Goal: Task Accomplishment & Management: Manage account settings

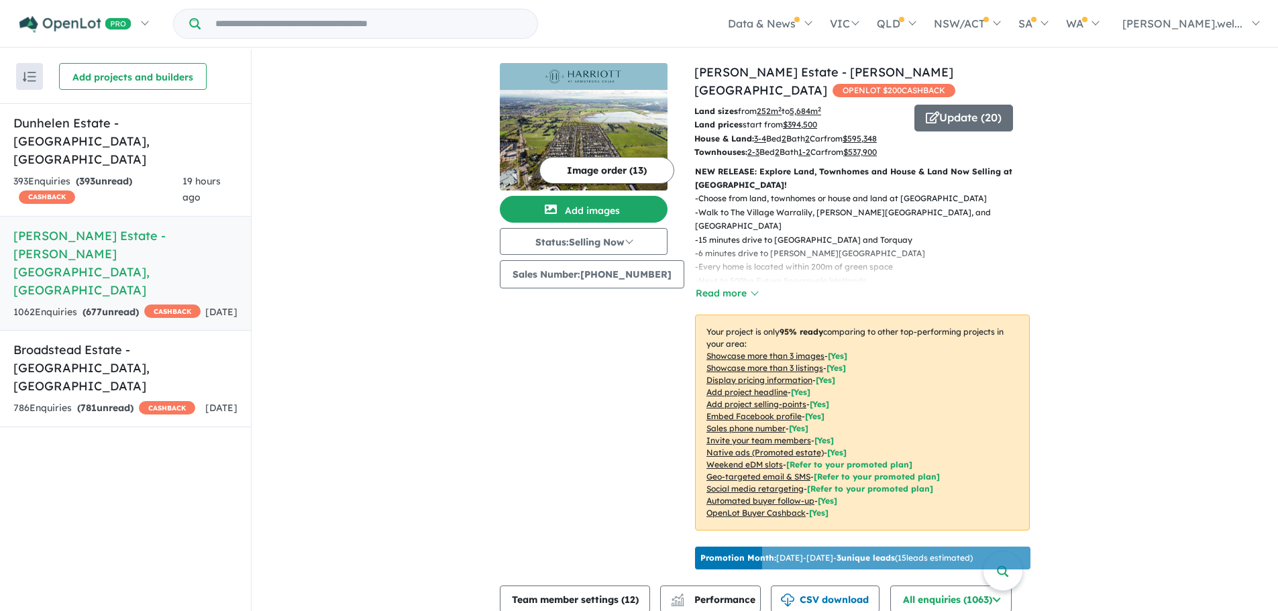
scroll to position [134, 0]
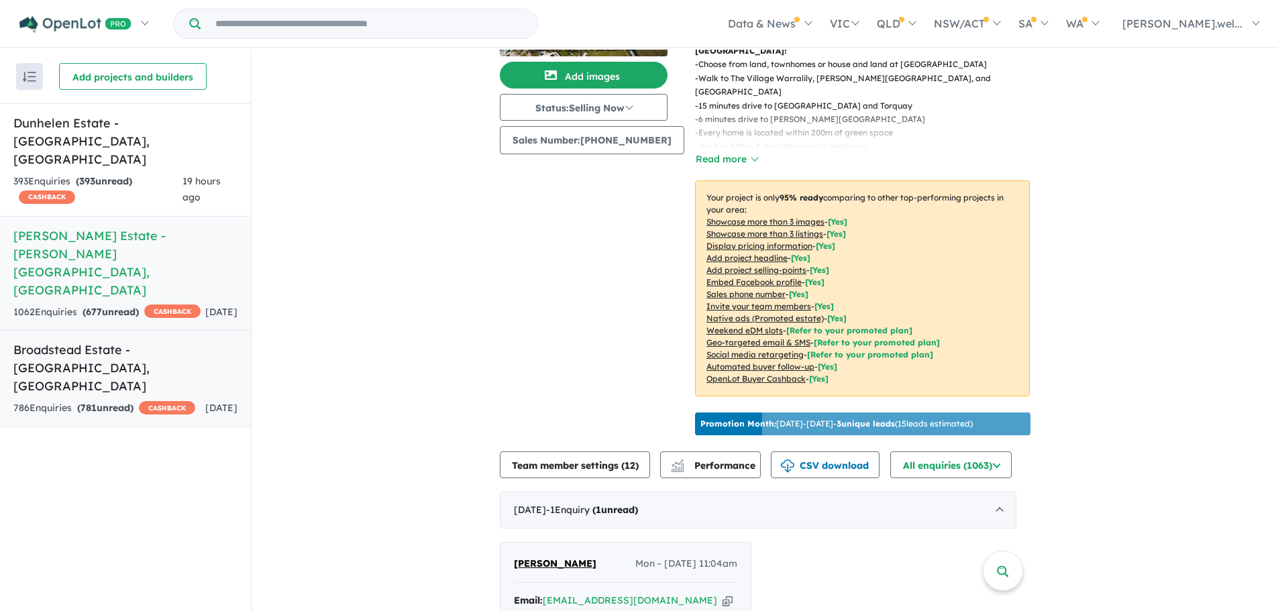
click at [142, 400] on div "786 Enquir ies ( 781 unread) CASHBACK" at bounding box center [104, 408] width 182 height 16
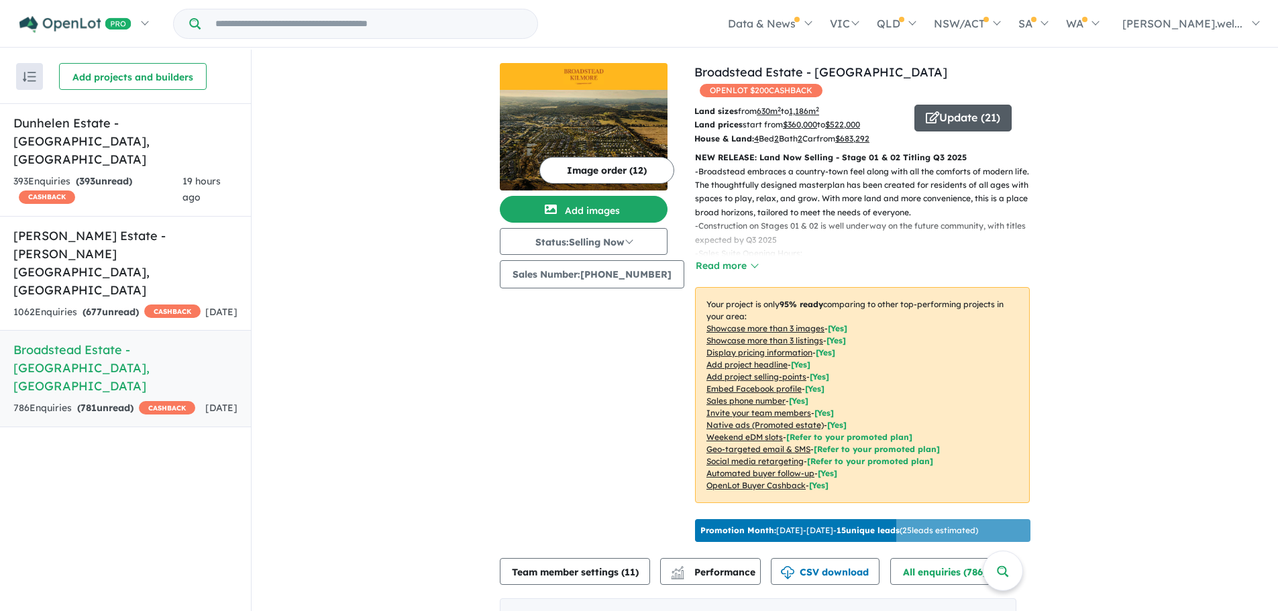
click at [952, 105] on button "Update ( 21 )" at bounding box center [962, 118] width 97 height 27
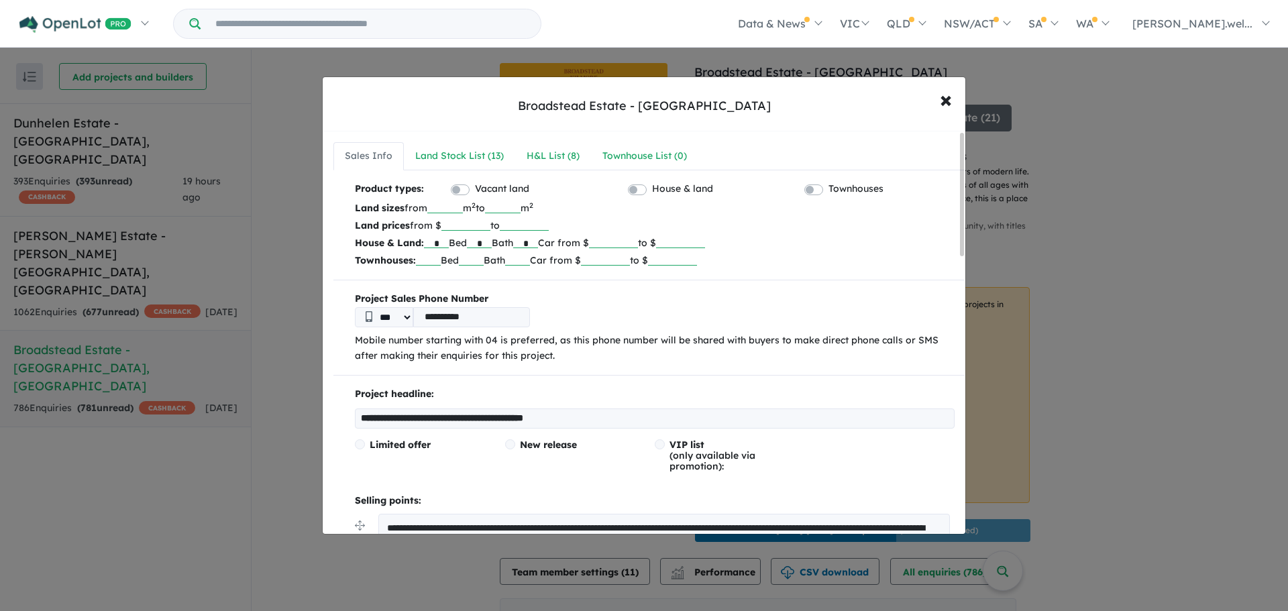
click at [459, 160] on div "Land Stock List ( 13 )" at bounding box center [459, 156] width 89 height 16
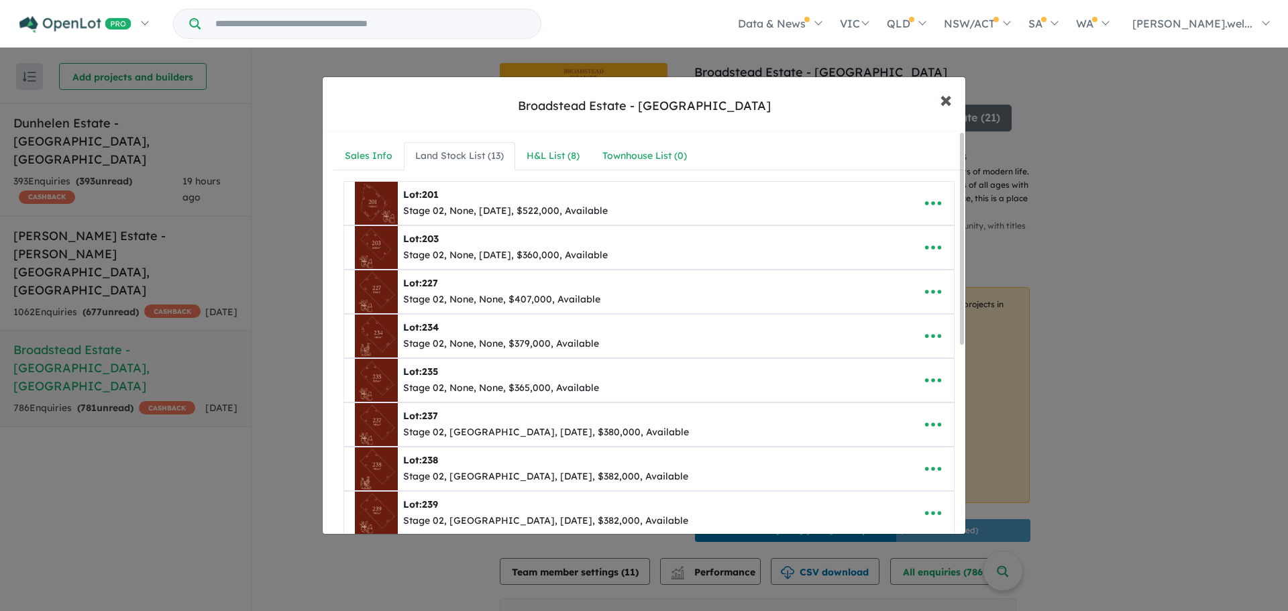
click at [946, 103] on span "×" at bounding box center [946, 99] width 12 height 29
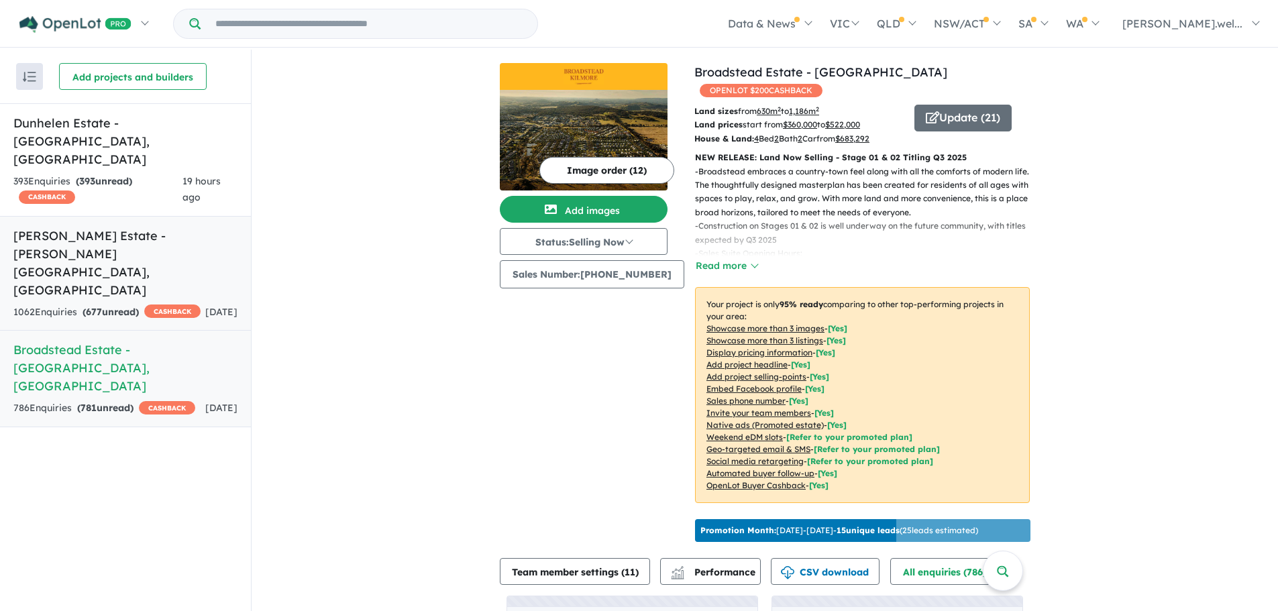
click at [119, 227] on h5 "Harriott Estate - Armstrong Creek , VIC" at bounding box center [125, 263] width 224 height 72
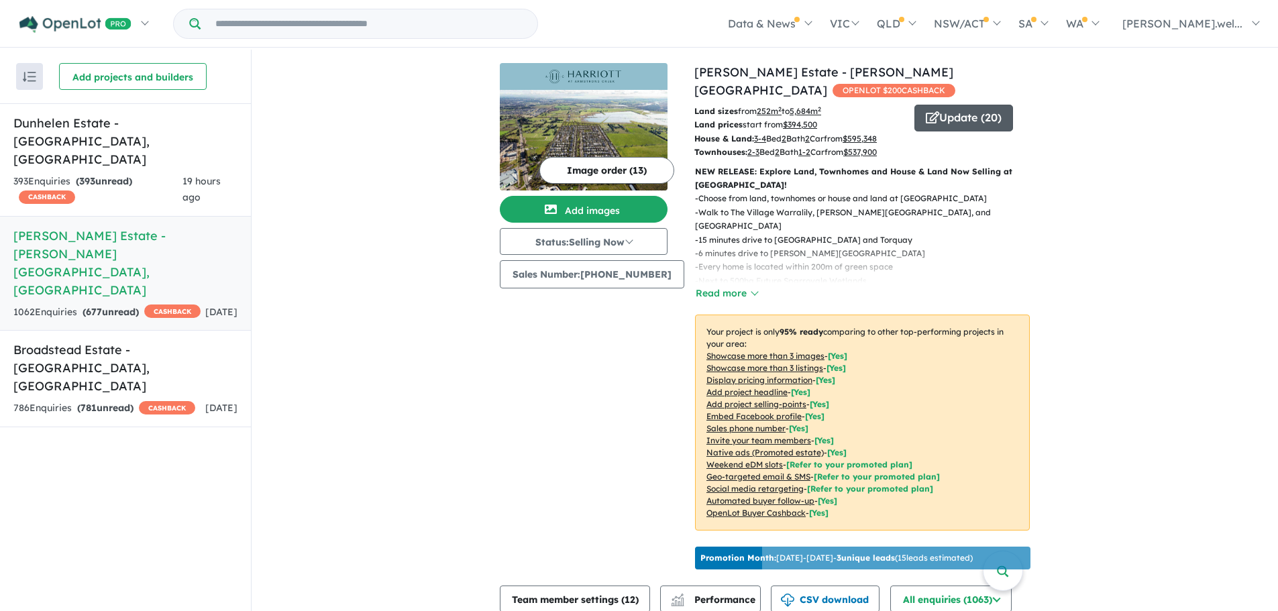
click at [944, 105] on button "Update ( 20 )" at bounding box center [963, 118] width 99 height 27
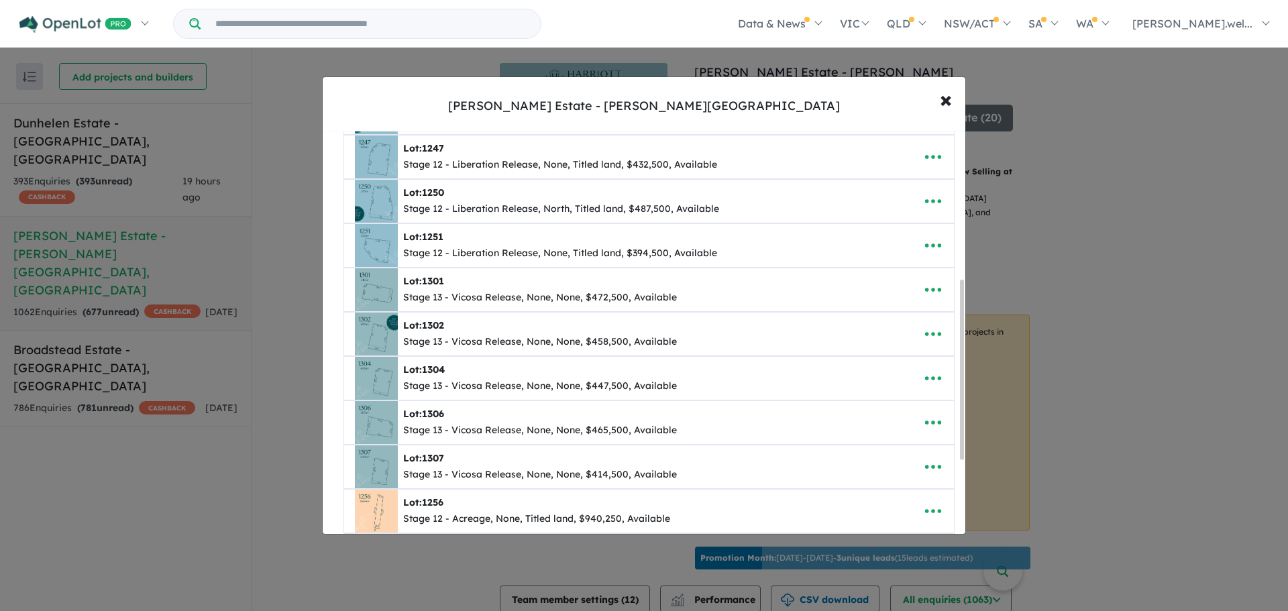
scroll to position [335, 0]
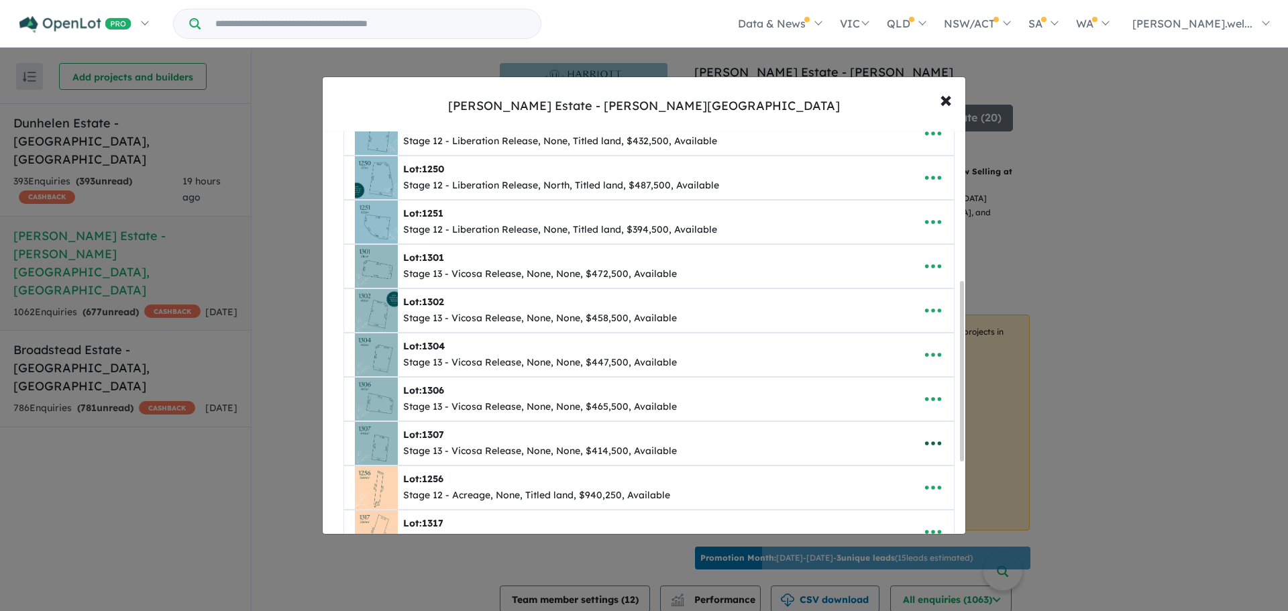
click at [936, 445] on icon "button" at bounding box center [933, 443] width 20 height 20
click at [912, 355] on link "Edit" at bounding box center [903, 350] width 99 height 31
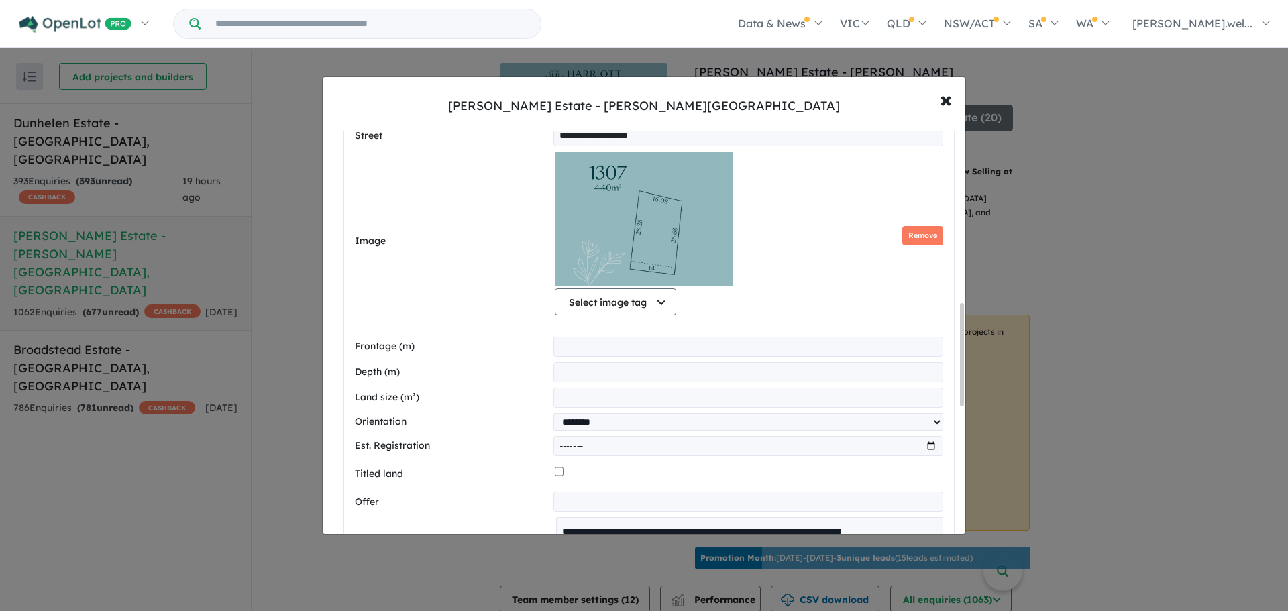
scroll to position [738, 0]
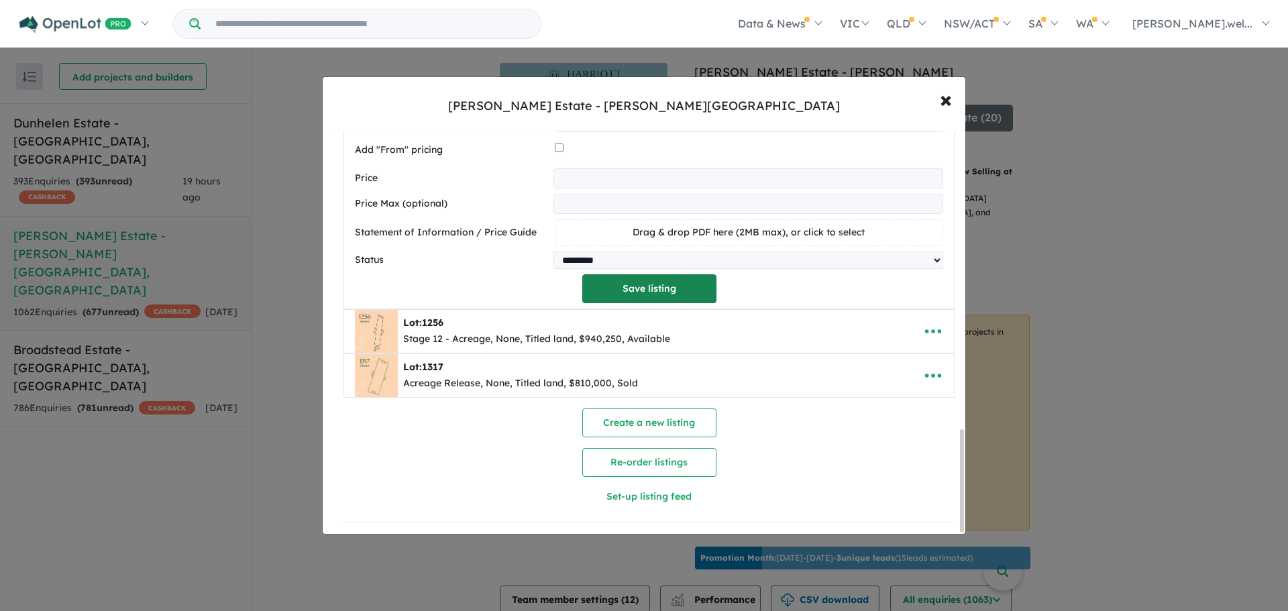
click at [666, 274] on button "Save listing" at bounding box center [649, 288] width 134 height 29
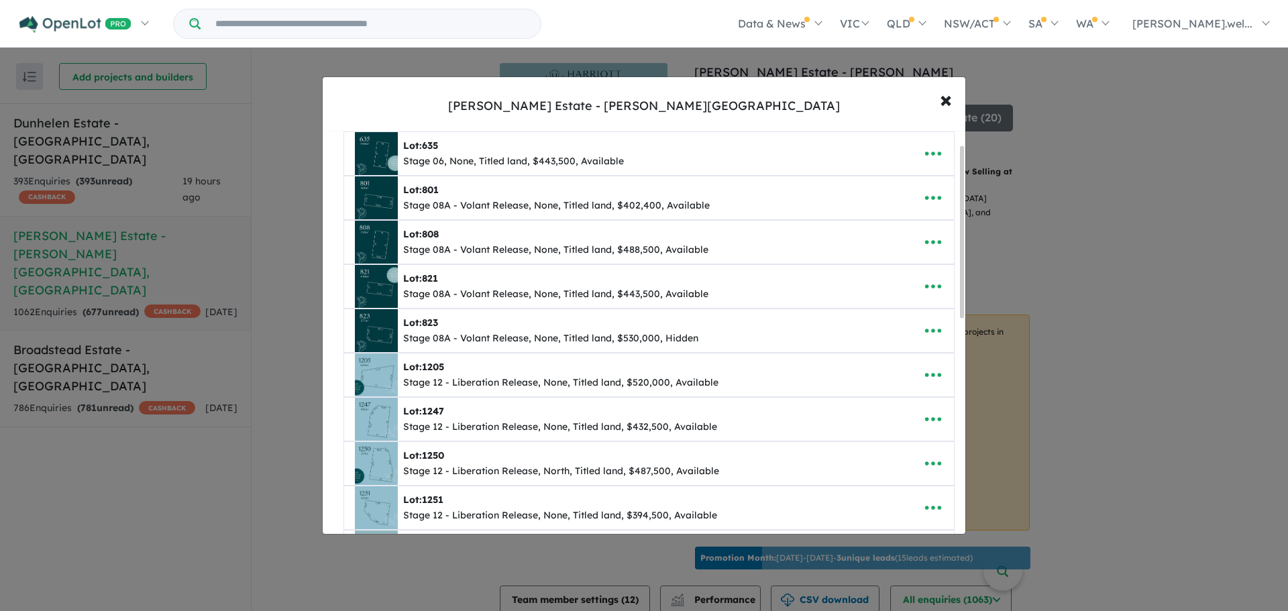
scroll to position [0, 0]
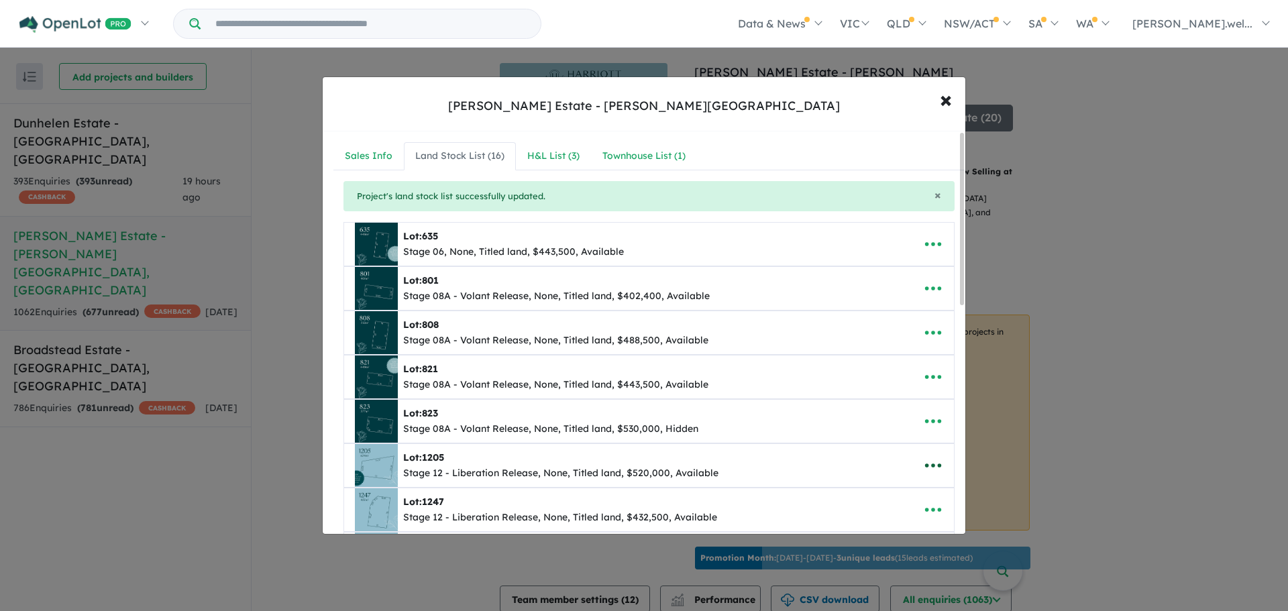
click at [929, 453] on button "button" at bounding box center [933, 465] width 42 height 31
click at [933, 506] on icon "button" at bounding box center [933, 510] width 20 height 20
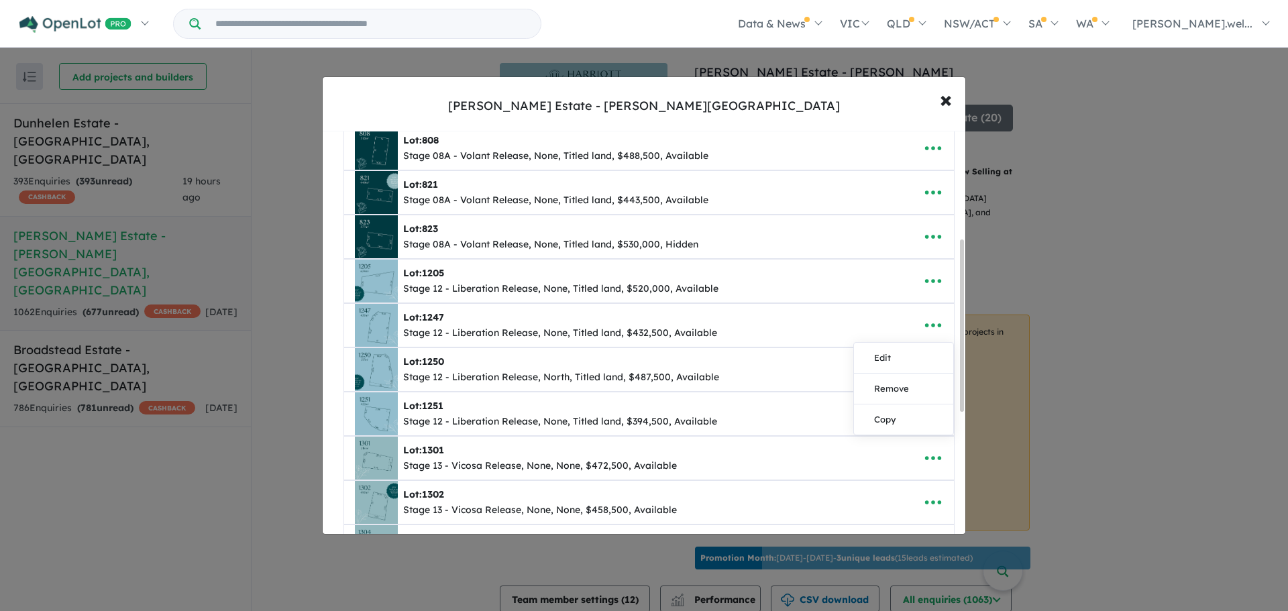
scroll to position [268, 0]
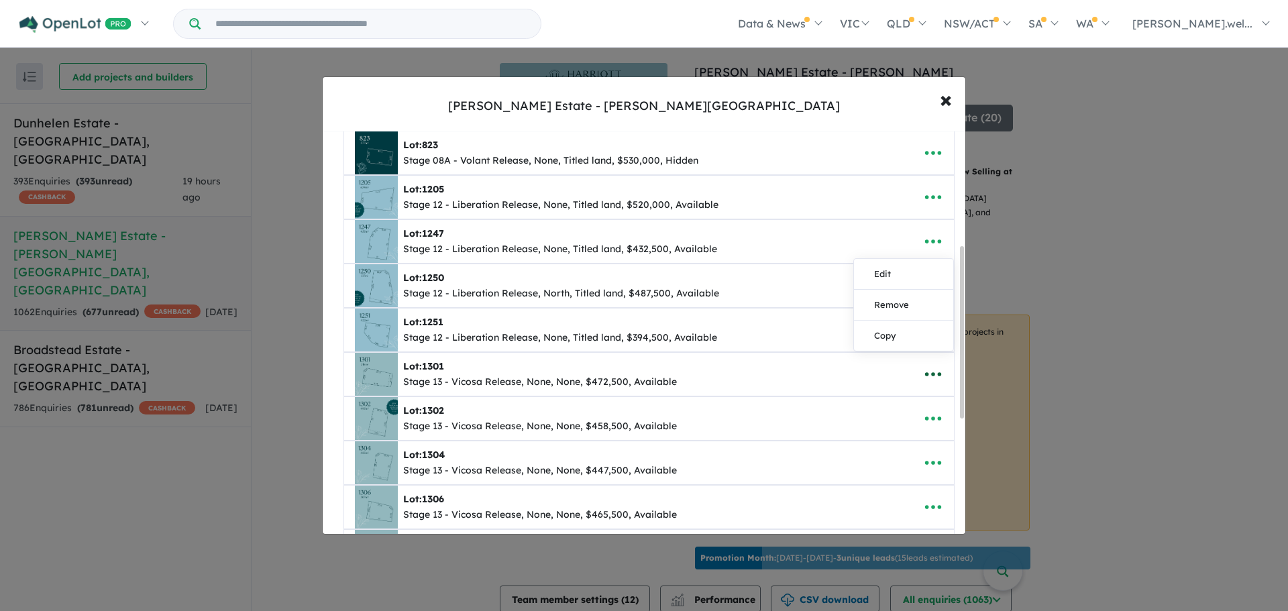
click at [928, 377] on icon "button" at bounding box center [933, 374] width 20 height 20
click at [901, 409] on link "Edit" at bounding box center [903, 407] width 99 height 31
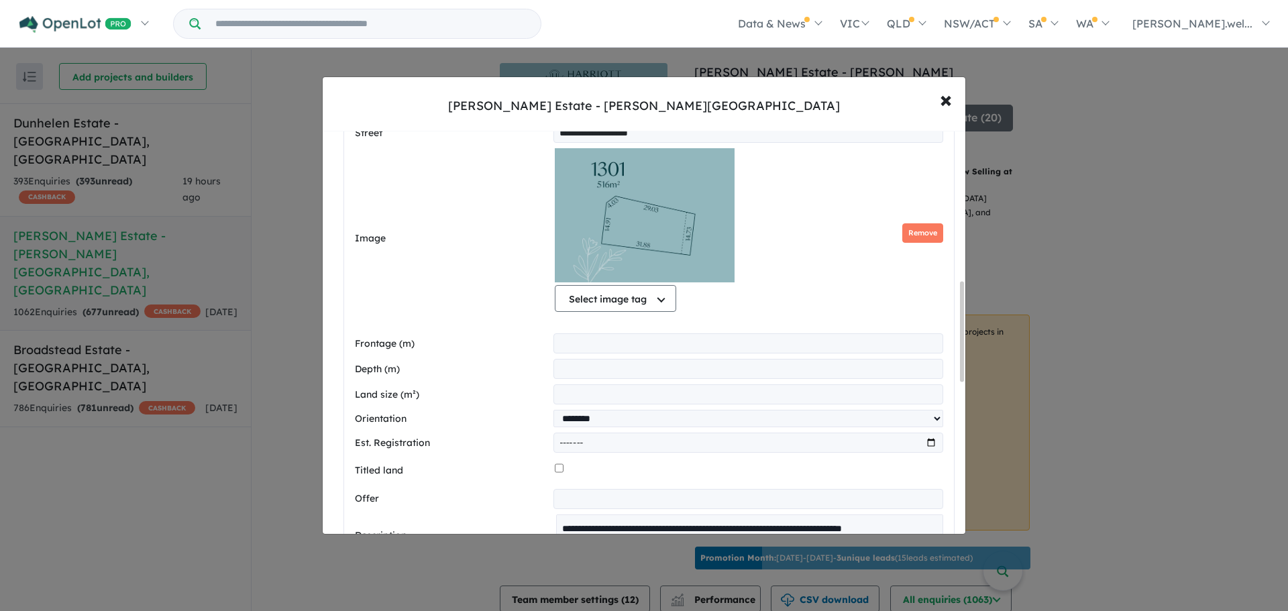
scroll to position [1006, 0]
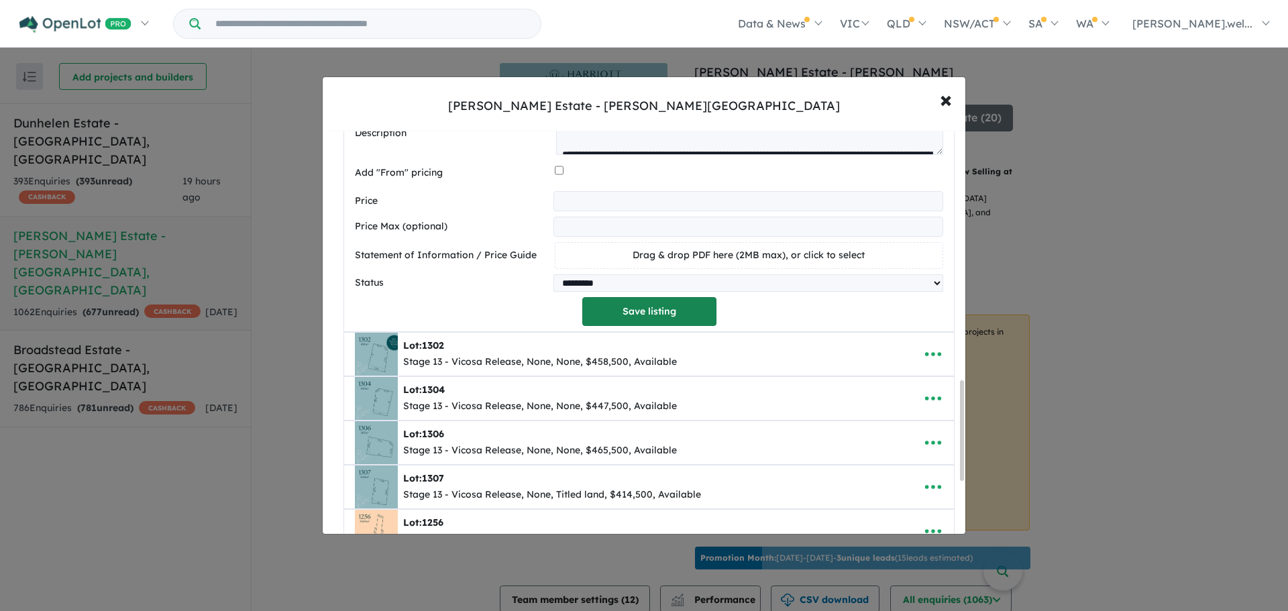
click at [626, 313] on button "Save listing" at bounding box center [649, 311] width 134 height 29
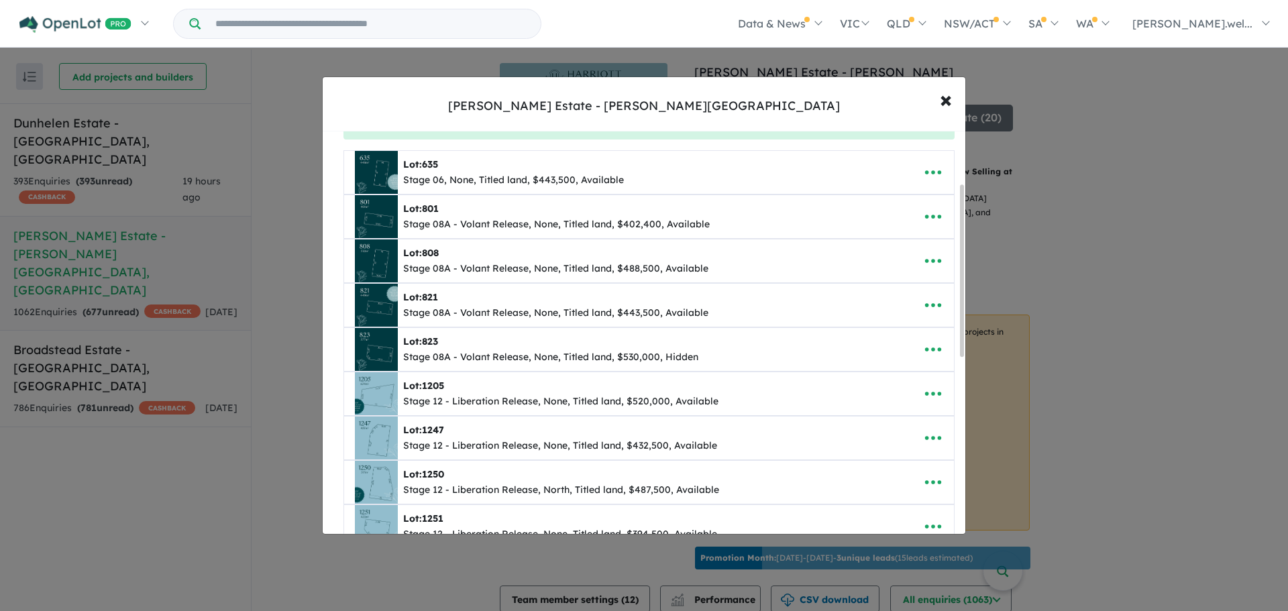
scroll to position [201, 0]
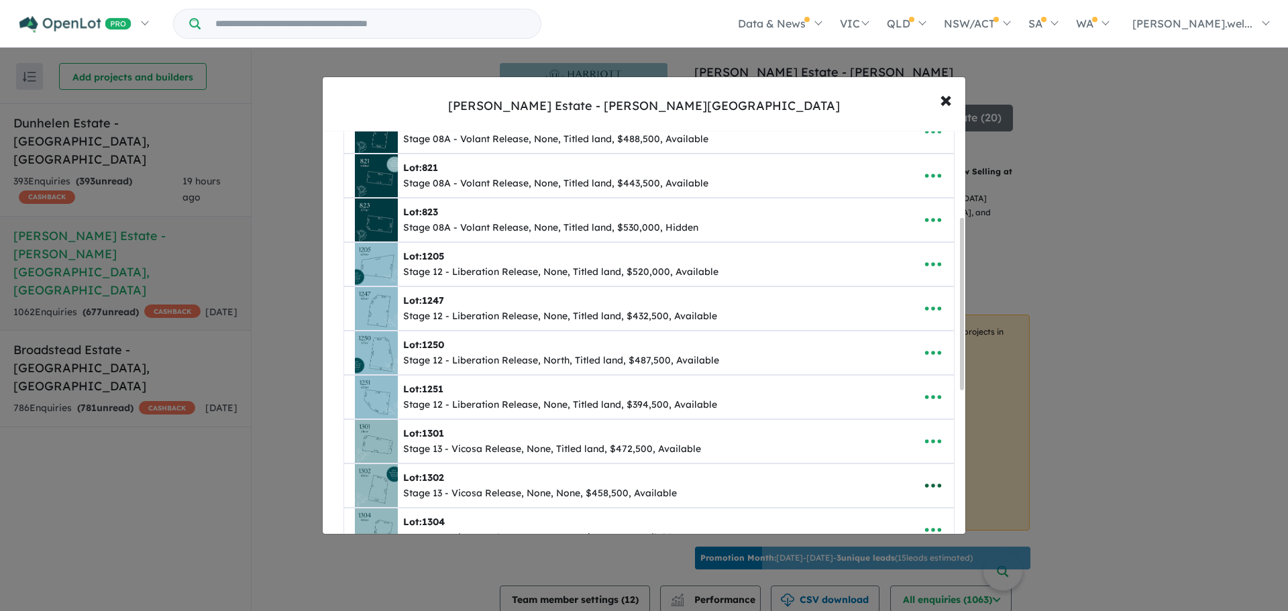
click at [923, 489] on icon "button" at bounding box center [933, 486] width 20 height 20
click at [917, 402] on link "Edit" at bounding box center [903, 393] width 99 height 31
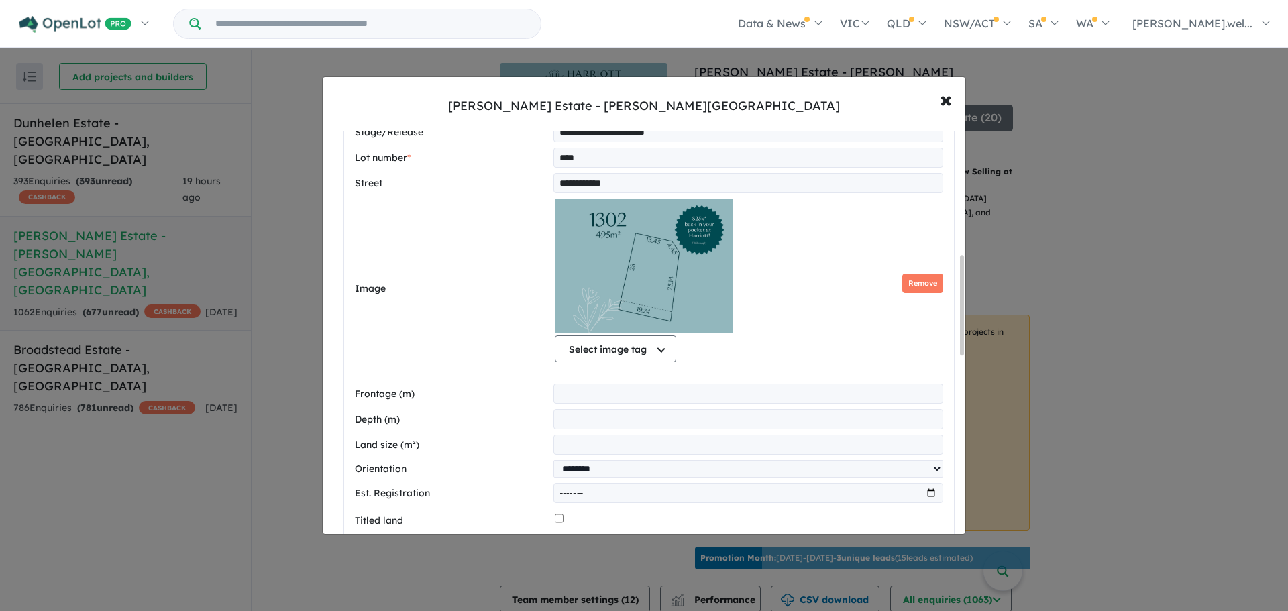
scroll to position [604, 0]
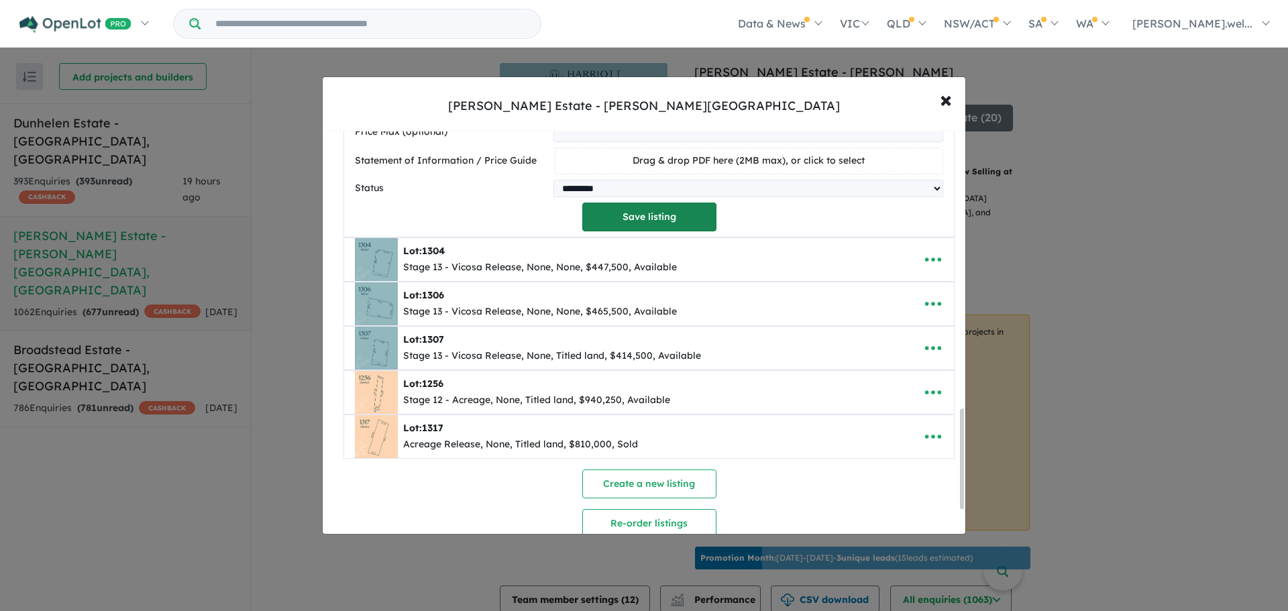
click at [674, 227] on button "Save listing" at bounding box center [649, 217] width 134 height 29
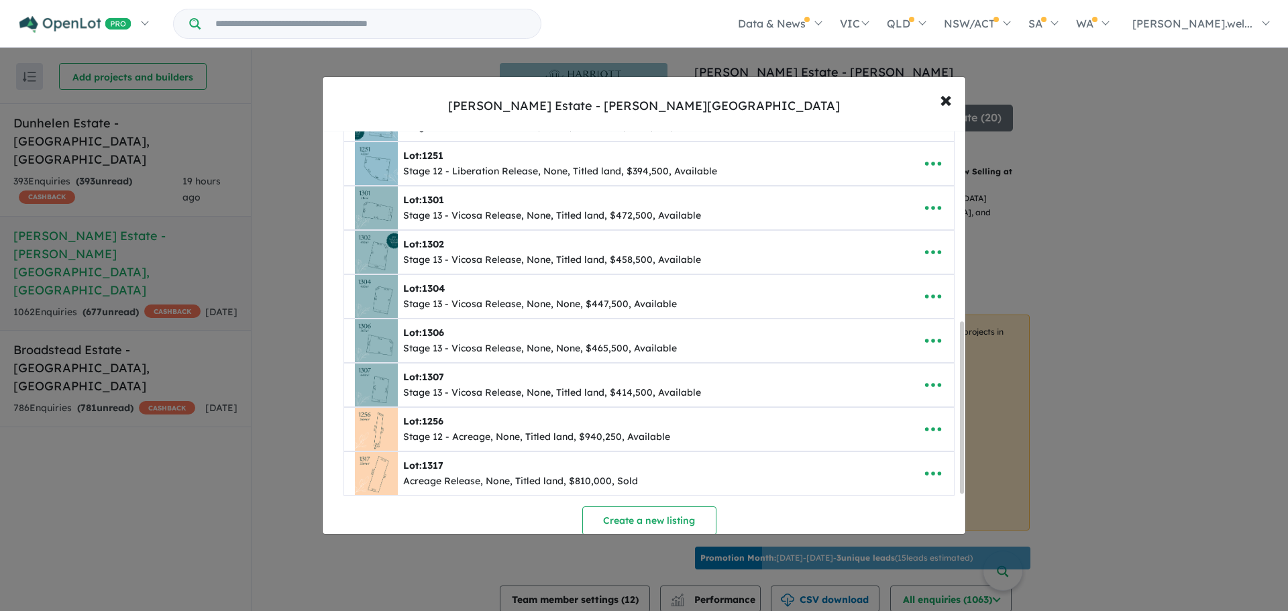
scroll to position [470, 0]
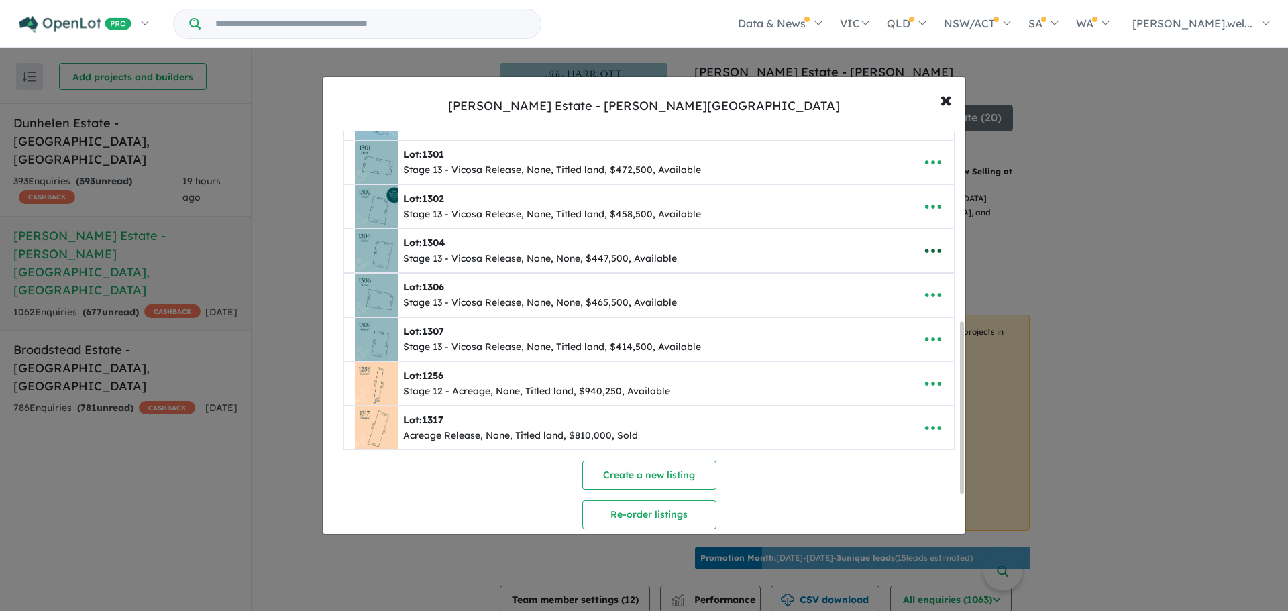
click at [928, 255] on icon "button" at bounding box center [933, 251] width 20 height 20
click at [901, 290] on link "Edit" at bounding box center [903, 283] width 99 height 31
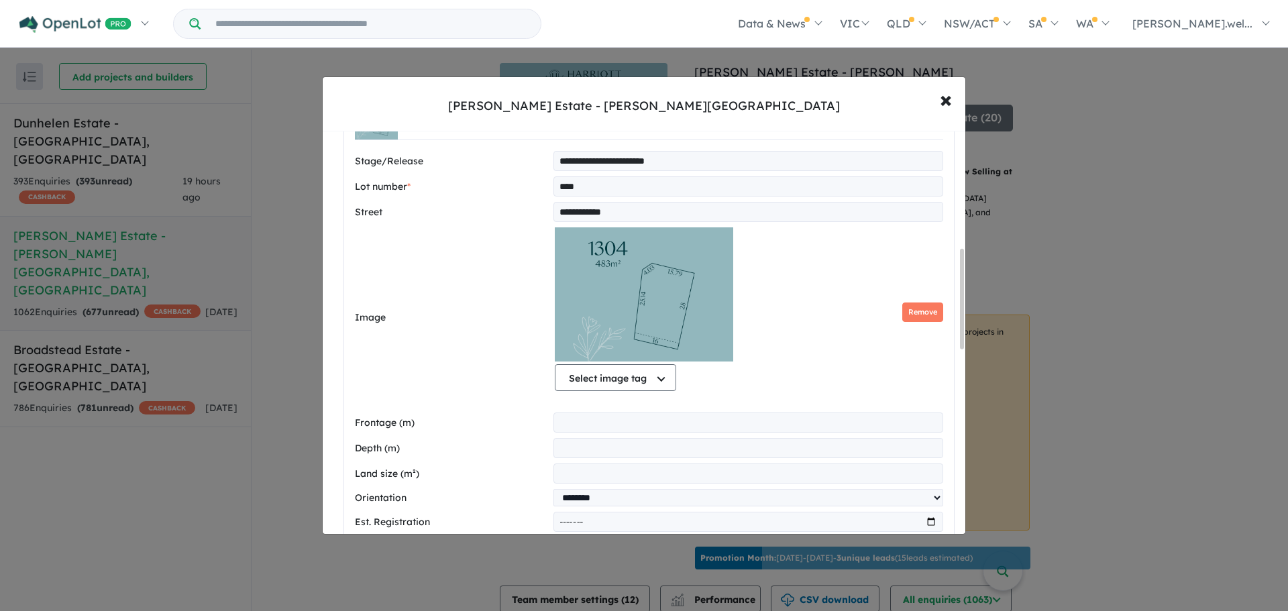
scroll to position [774, 0]
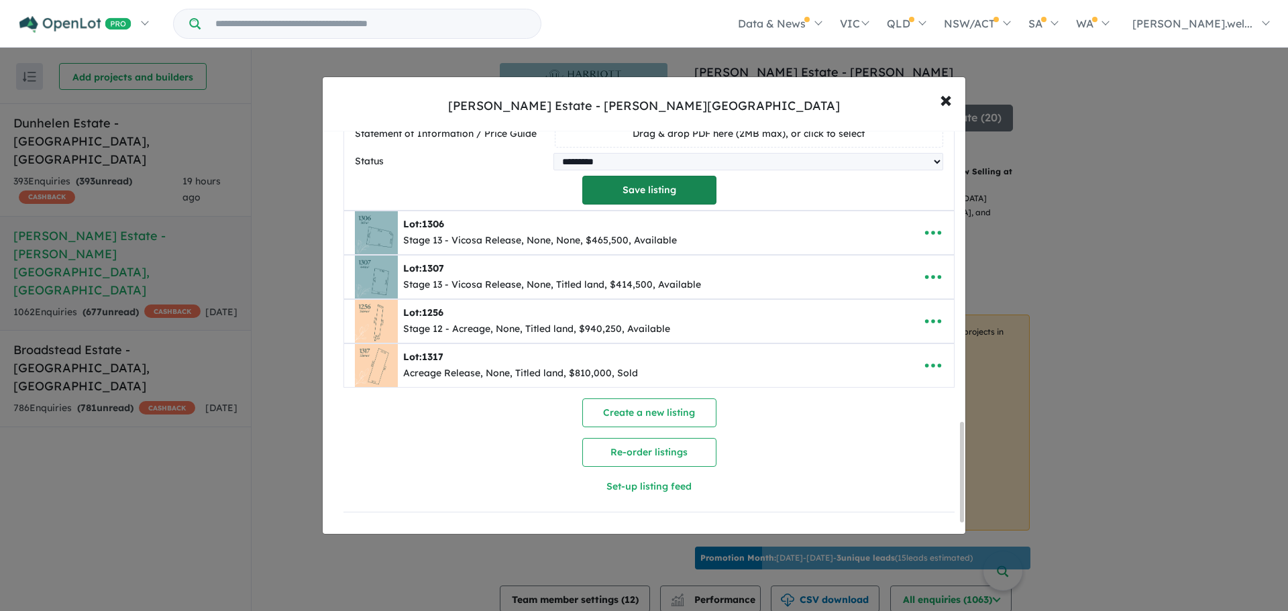
click at [681, 193] on button "Save listing" at bounding box center [649, 190] width 134 height 29
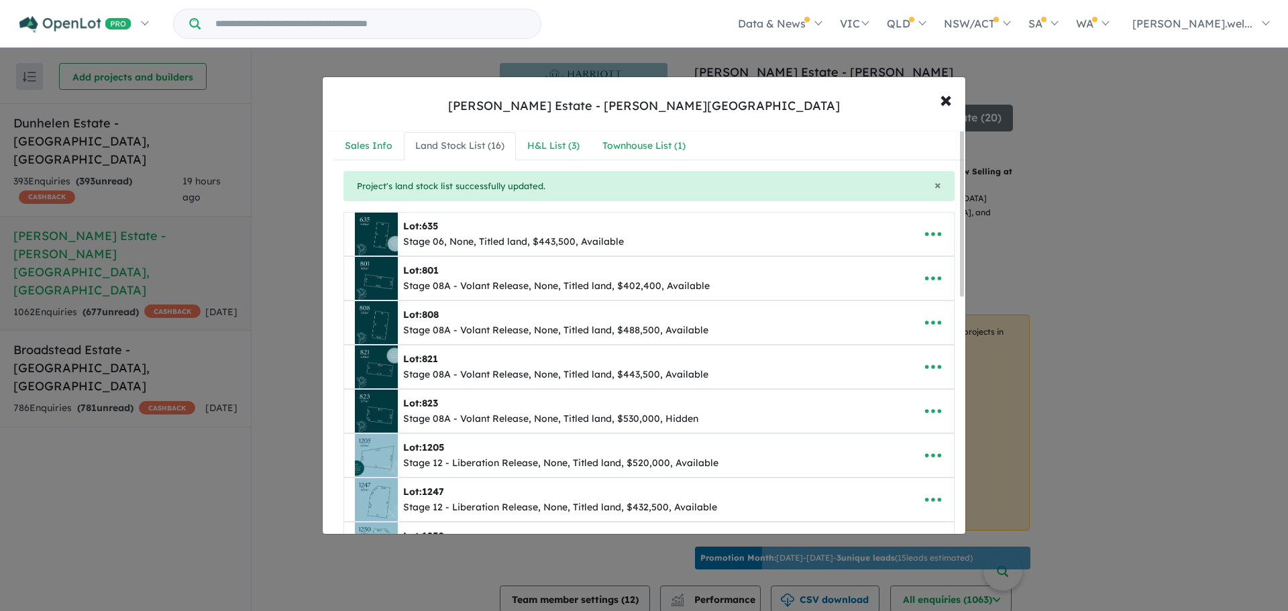
scroll to position [335, 0]
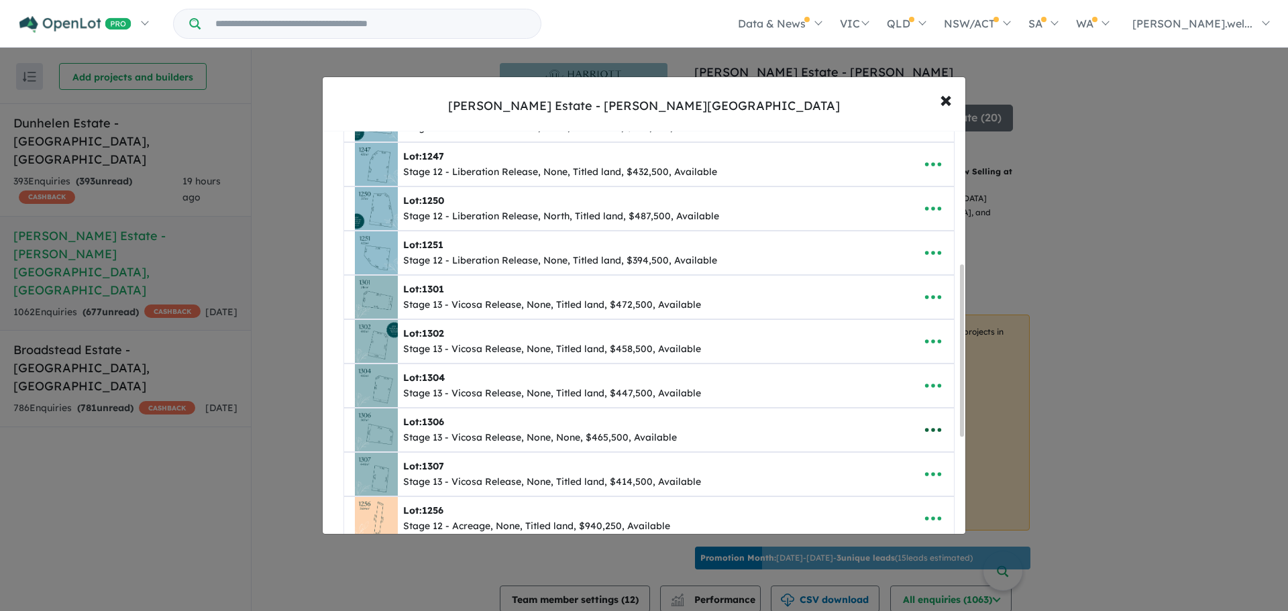
click at [923, 427] on icon "button" at bounding box center [933, 430] width 20 height 20
click at [922, 344] on link "Edit" at bounding box center [903, 337] width 99 height 31
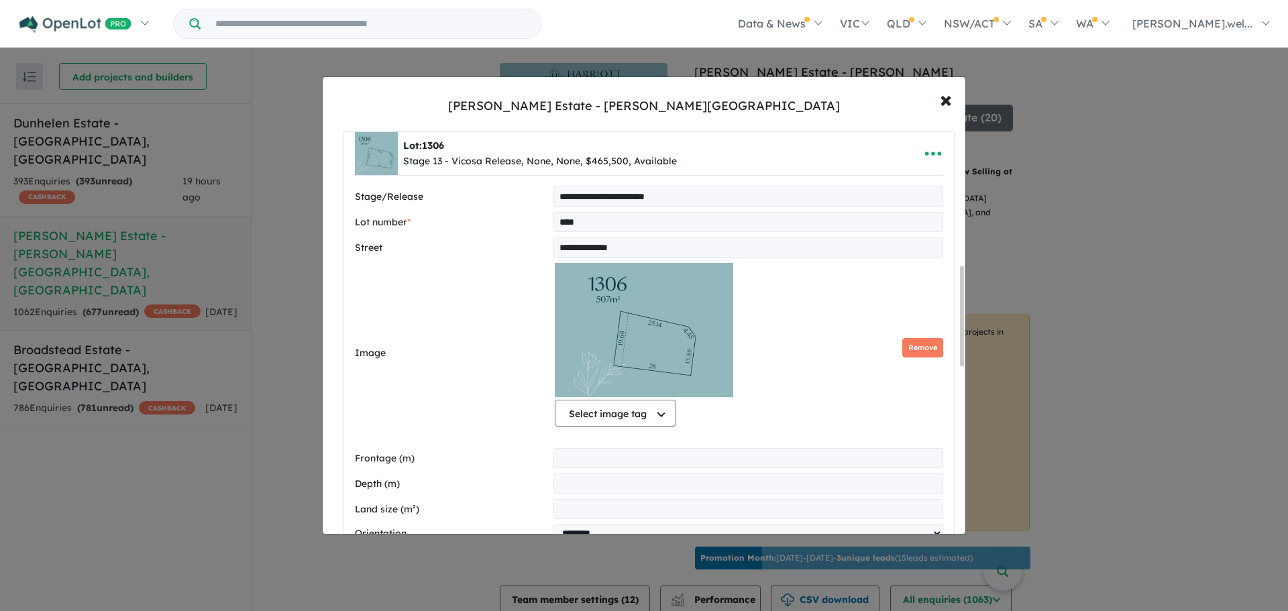
scroll to position [738, 0]
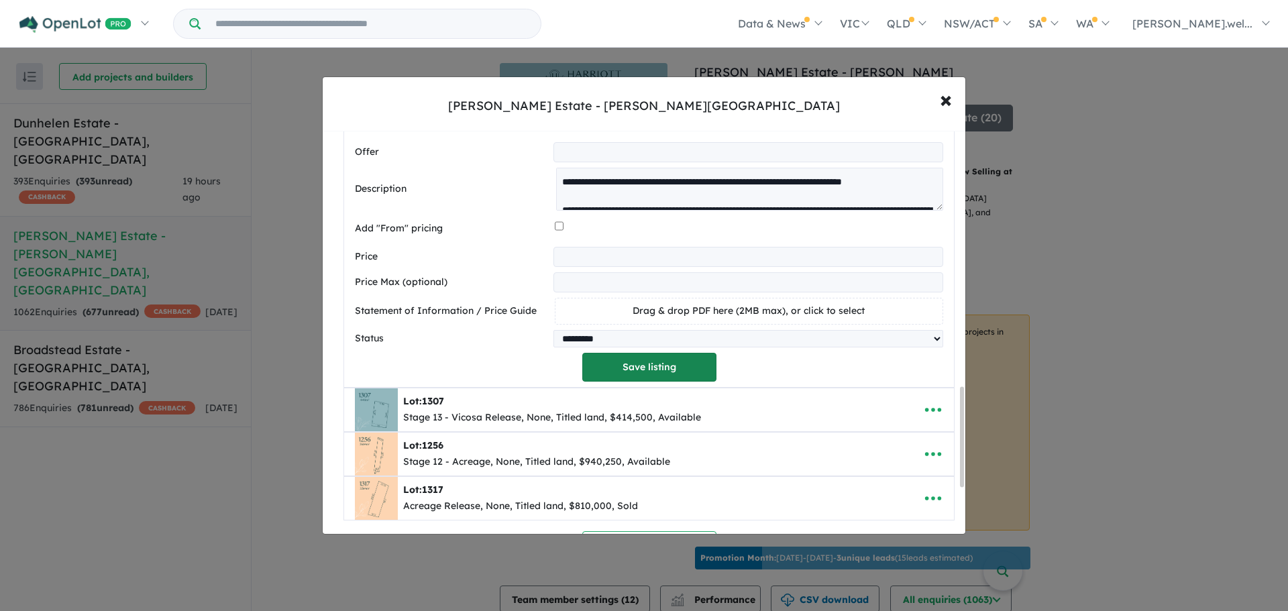
click at [637, 378] on button "Save listing" at bounding box center [649, 367] width 134 height 29
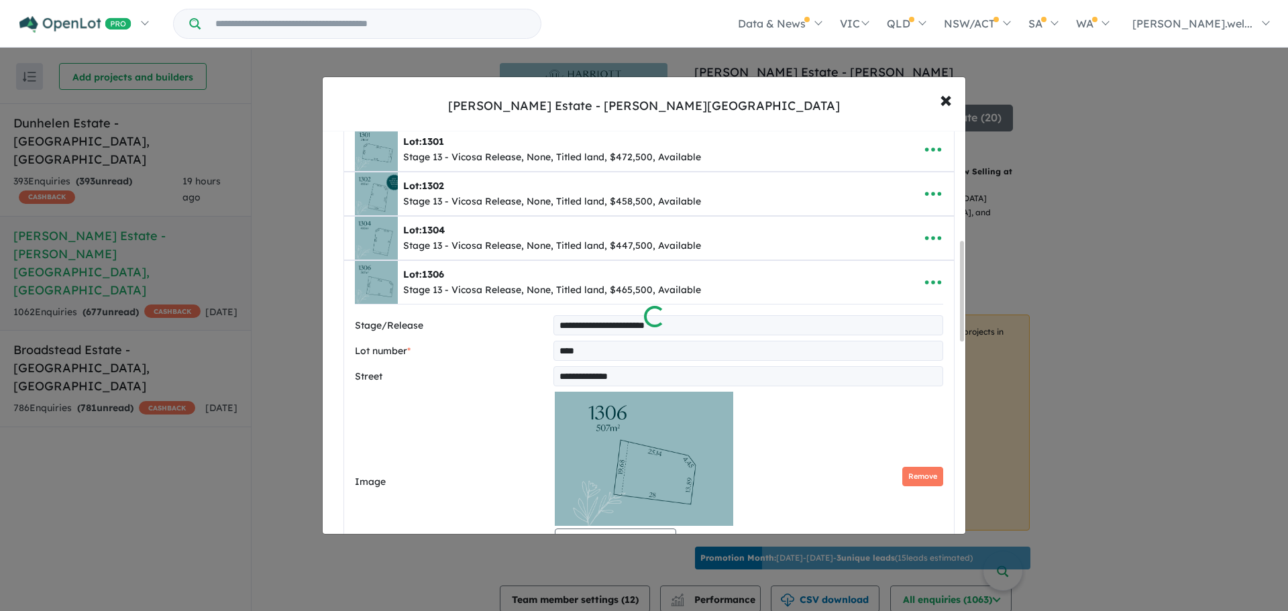
click at [461, 182] on div at bounding box center [644, 305] width 1288 height 611
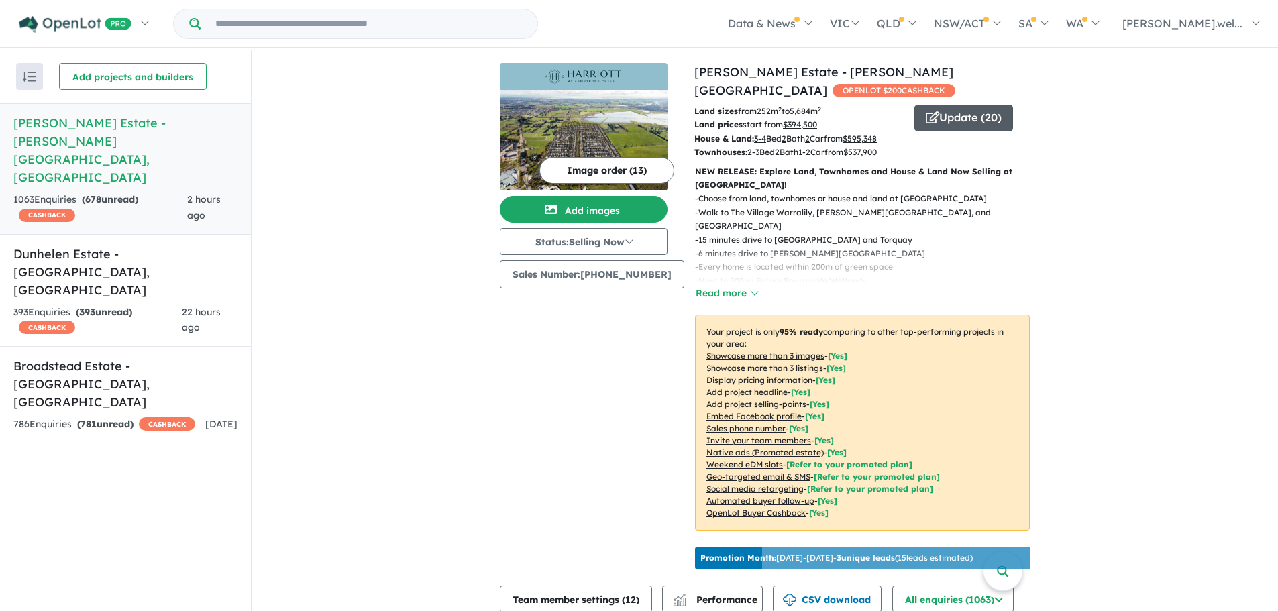
click at [938, 105] on button "Update ( 20 )" at bounding box center [963, 118] width 99 height 27
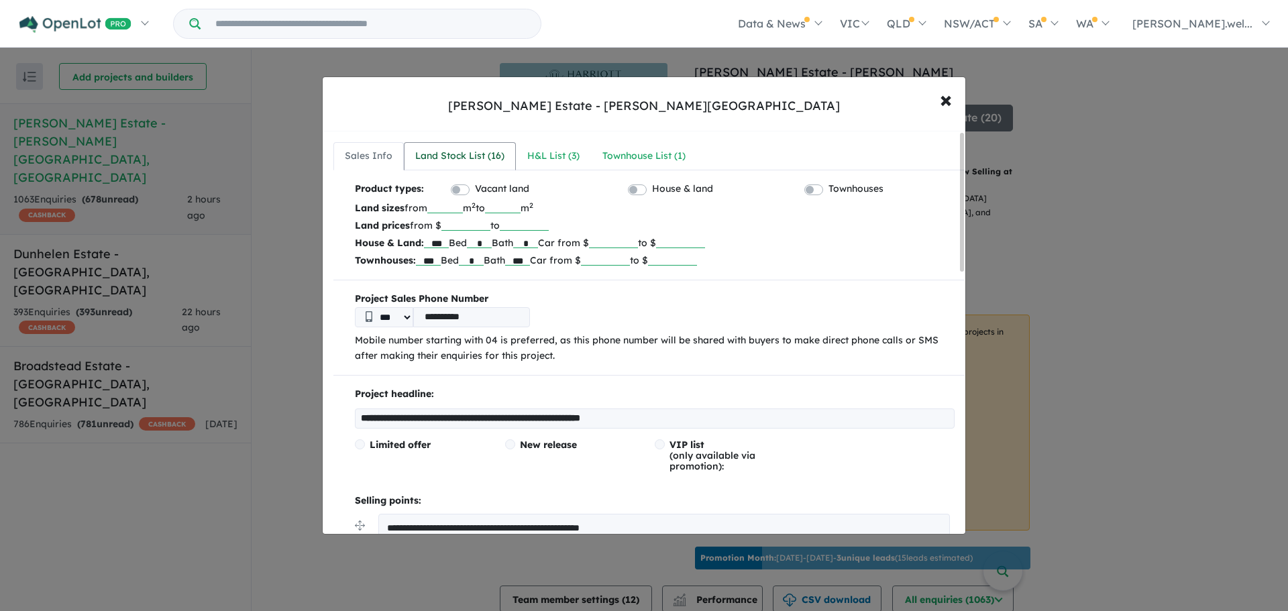
click at [450, 165] on link "Land Stock List ( 16 )" at bounding box center [460, 156] width 112 height 28
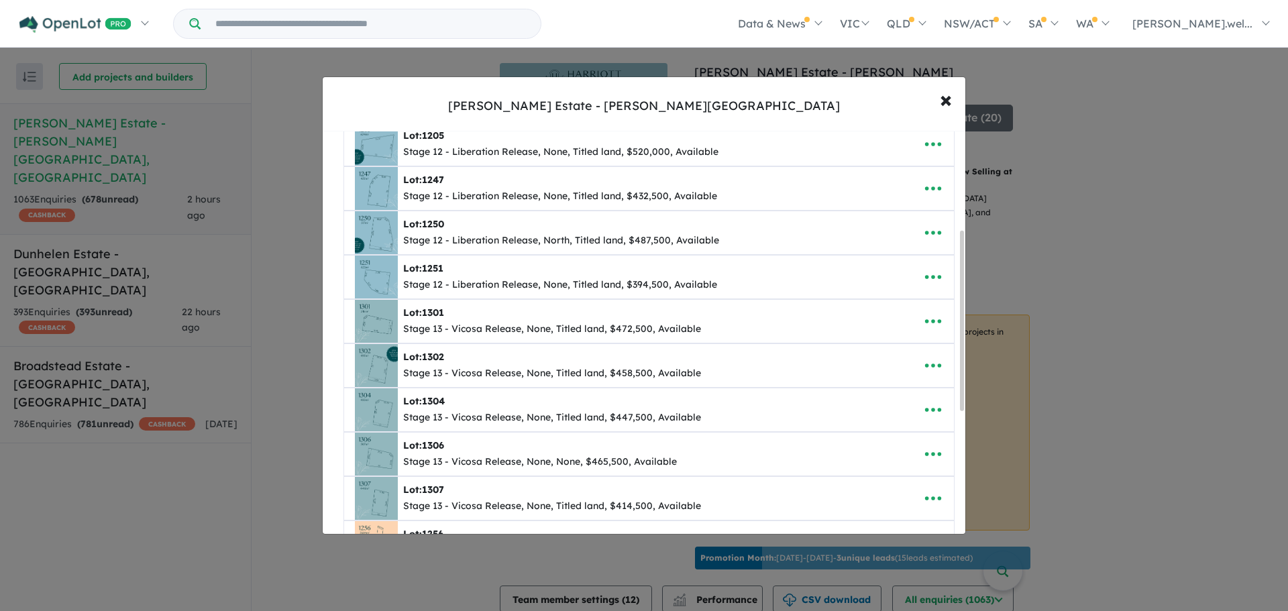
scroll to position [402, 0]
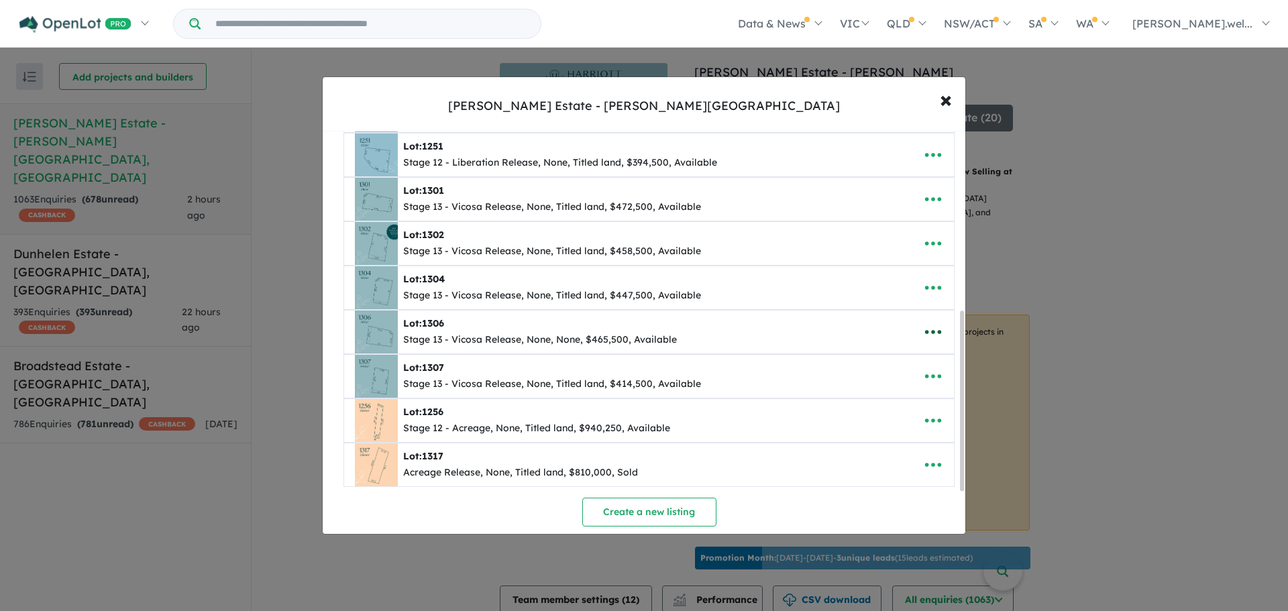
click at [929, 329] on icon "button" at bounding box center [933, 332] width 20 height 20
click at [898, 363] on link "Edit" at bounding box center [903, 365] width 99 height 31
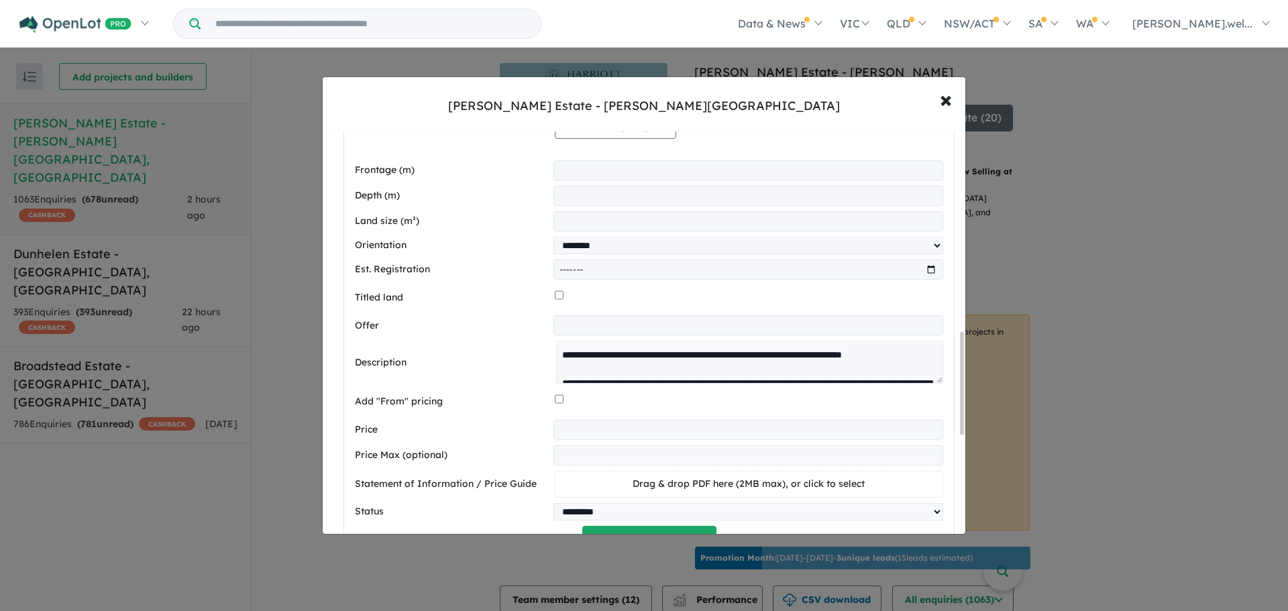
scroll to position [1175, 0]
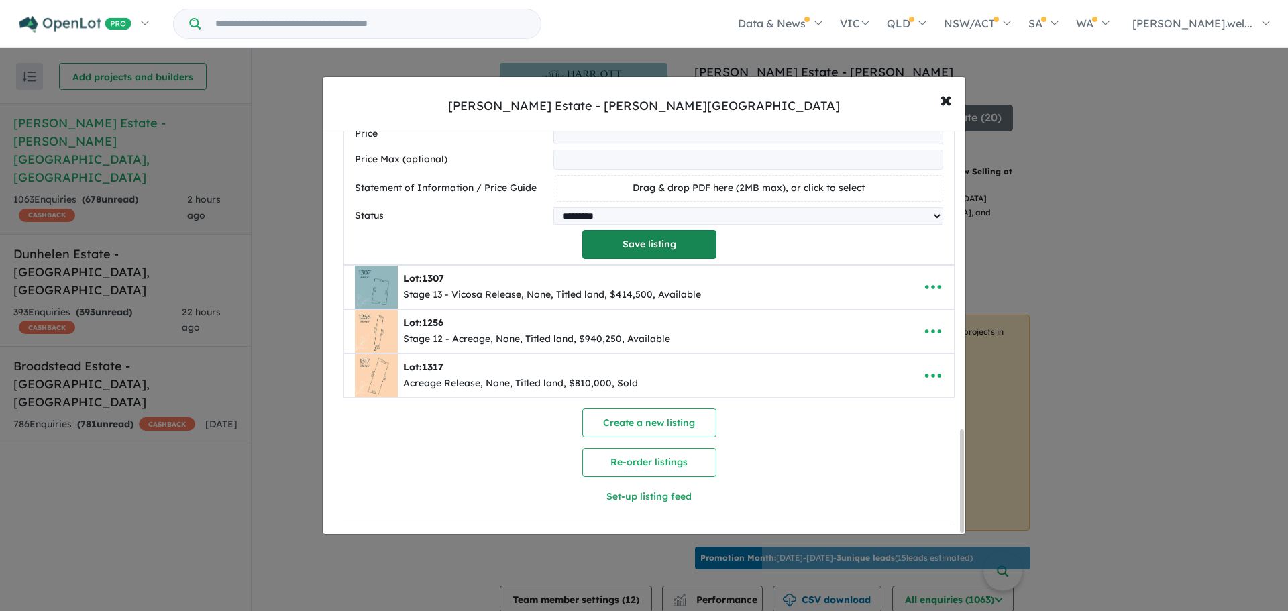
click at [623, 249] on button "Save listing" at bounding box center [649, 244] width 134 height 29
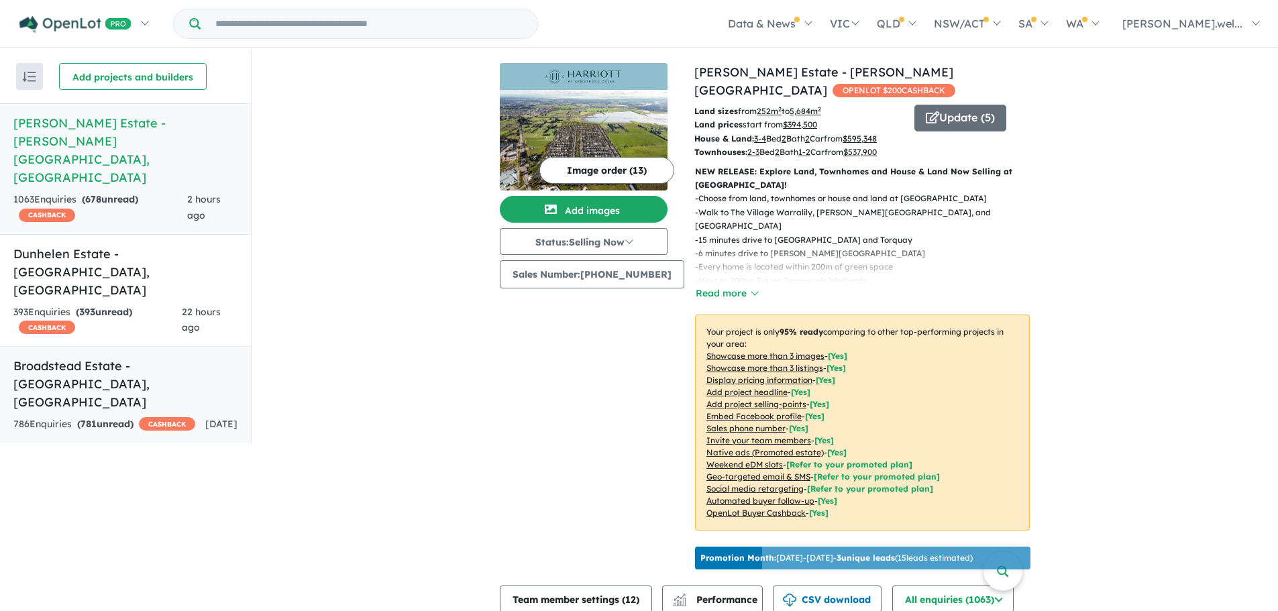
click at [123, 418] on strong "( 781 unread)" at bounding box center [105, 424] width 56 height 12
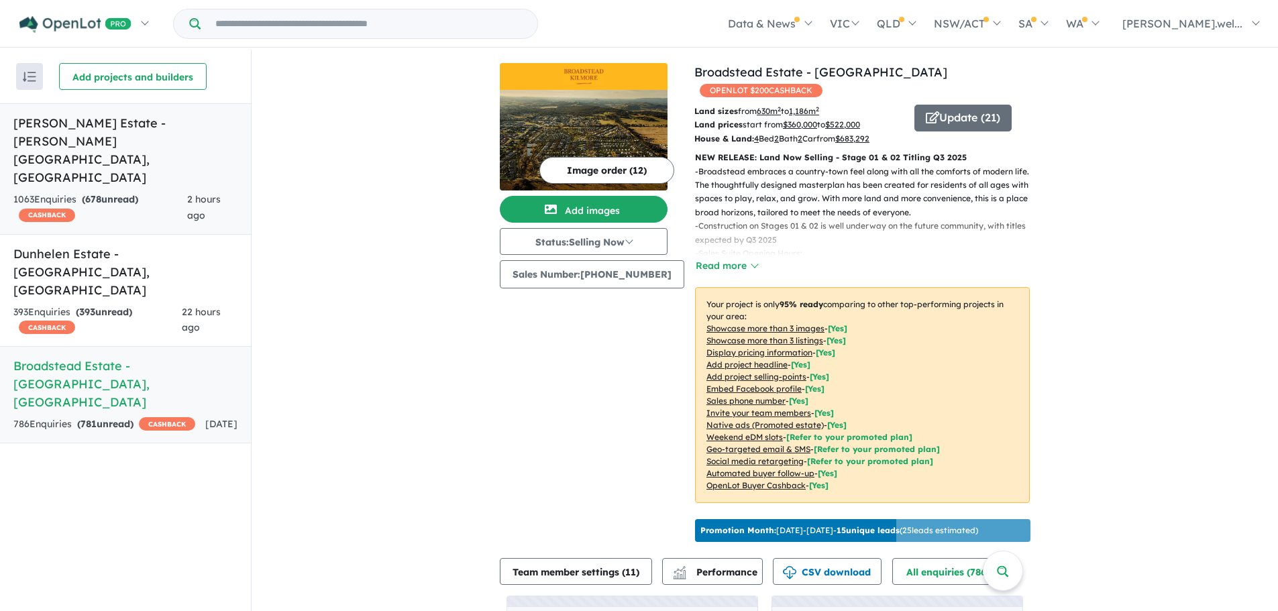
click at [160, 155] on link "Harriott Estate - Armstrong Creek , VIC 1063 Enquir ies ( 678 unread) CASHBACK …" at bounding box center [125, 168] width 251 height 131
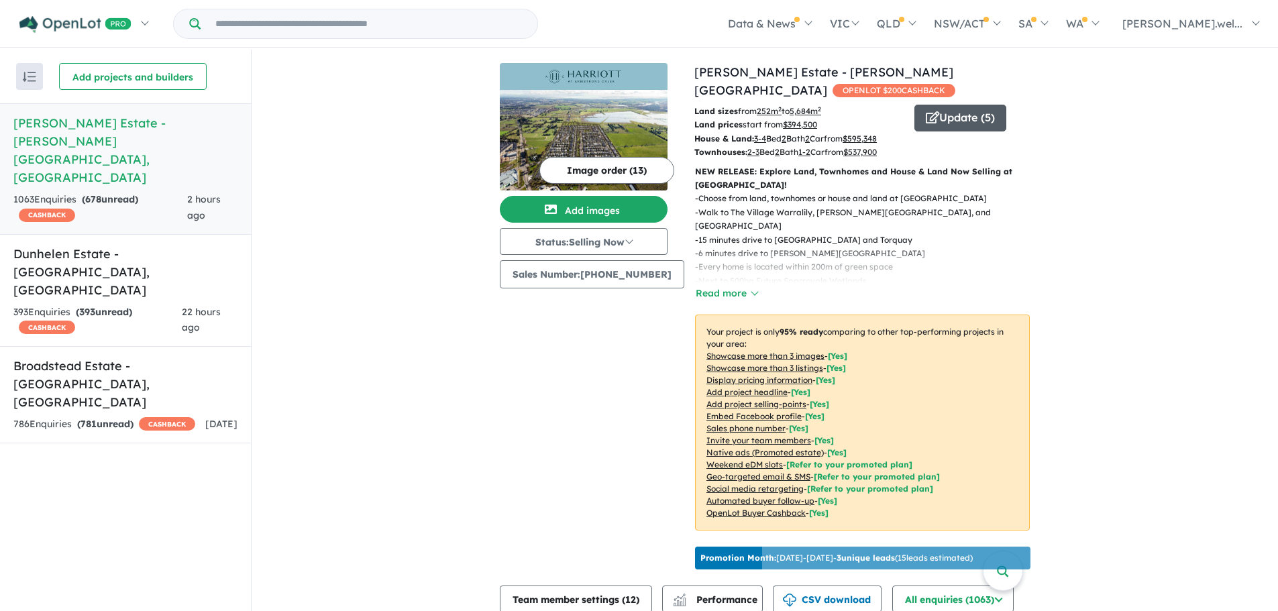
click at [969, 105] on button "Update ( 5 )" at bounding box center [960, 118] width 92 height 27
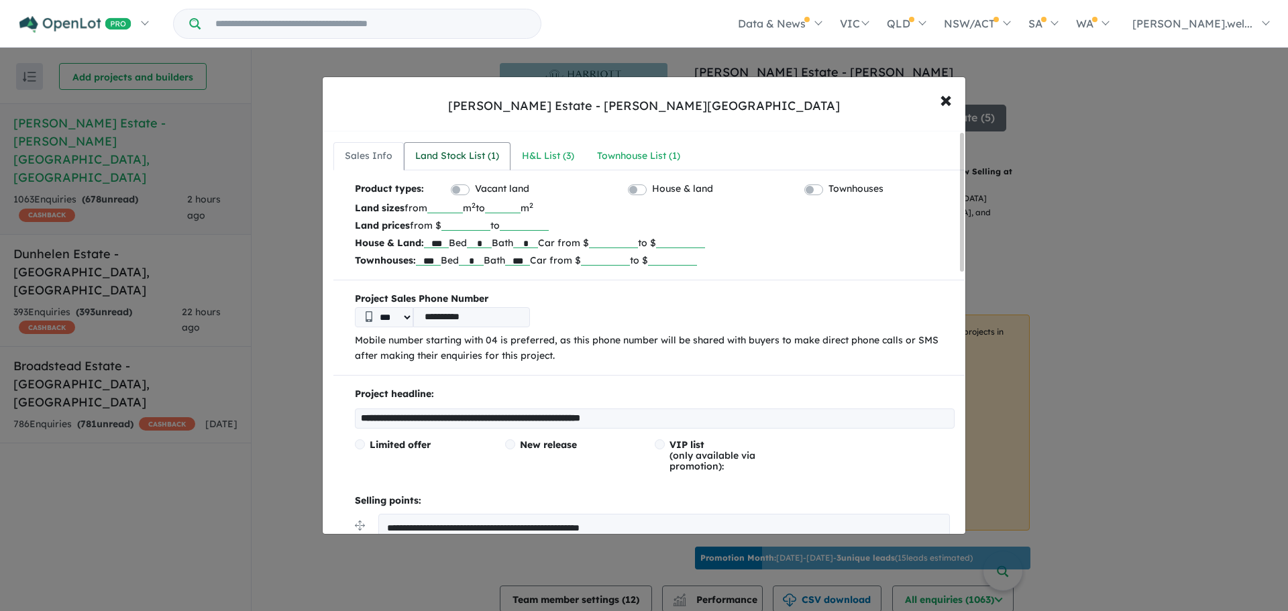
click at [480, 152] on div "Land Stock List ( 1 )" at bounding box center [457, 156] width 84 height 16
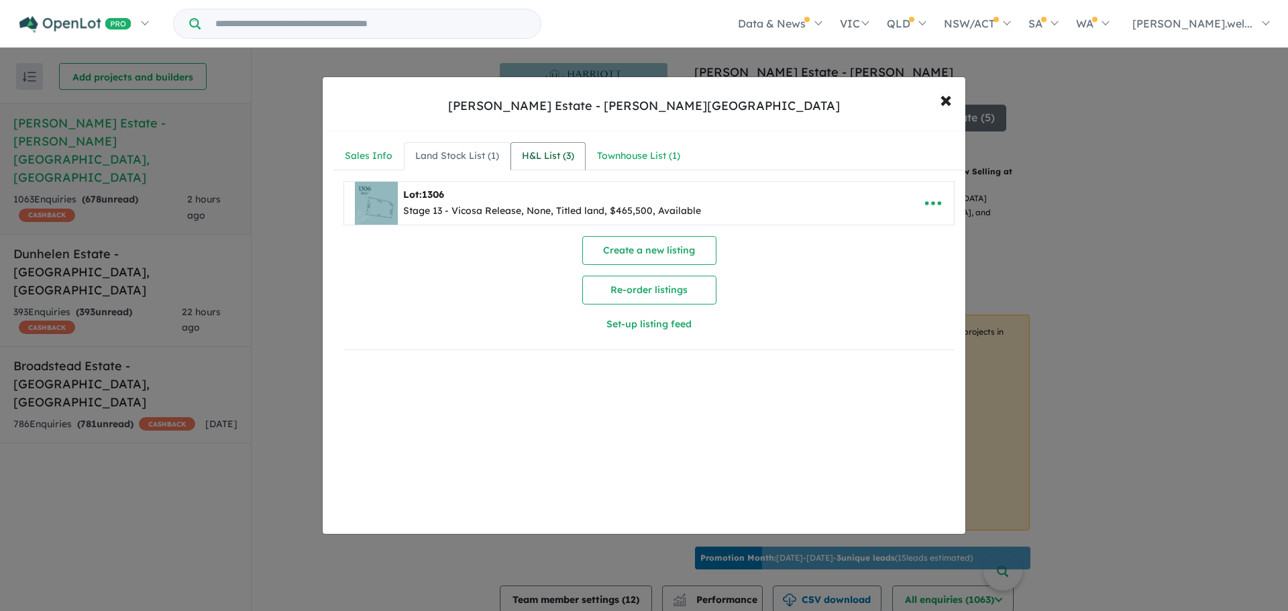
click at [555, 159] on div "H&L List ( 3 )" at bounding box center [548, 156] width 52 height 16
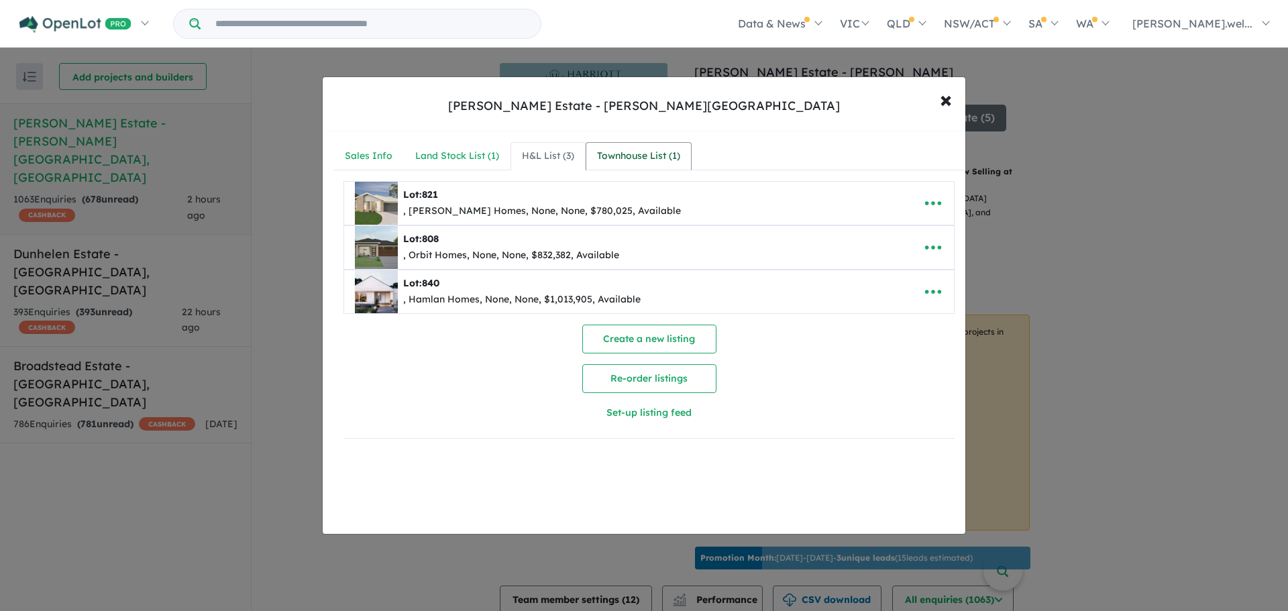
click at [621, 157] on div "Townhouse List ( 1 )" at bounding box center [638, 156] width 83 height 16
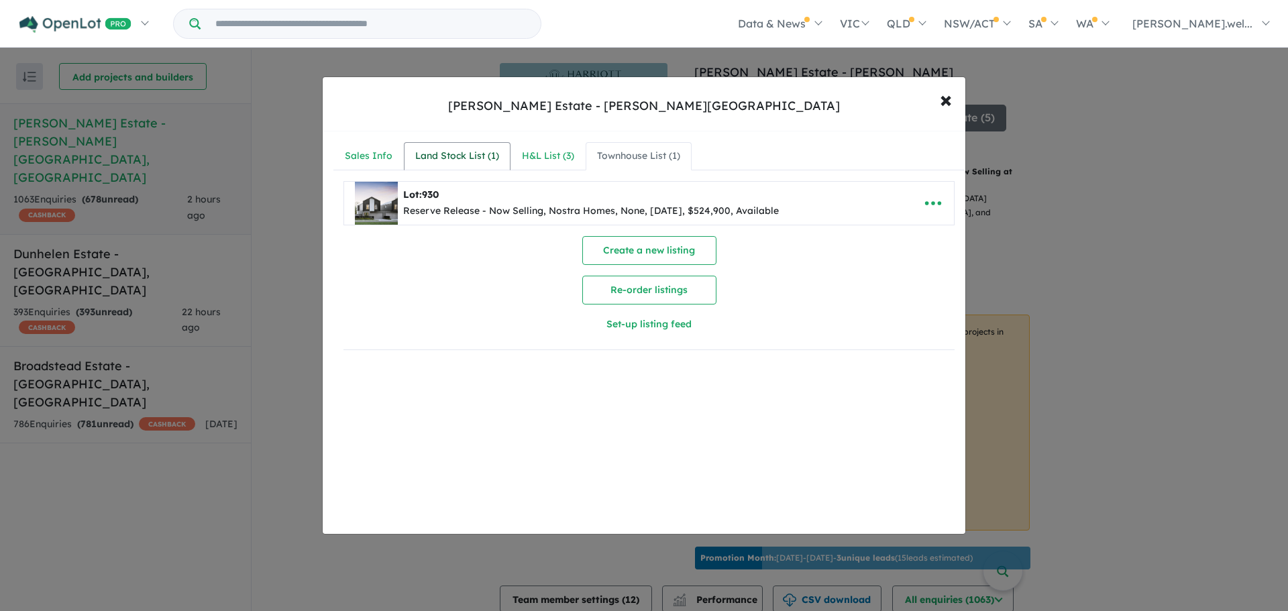
click at [492, 157] on div "Land Stock List ( 1 )" at bounding box center [457, 156] width 84 height 16
click at [382, 155] on div "Sales Info" at bounding box center [369, 156] width 48 height 16
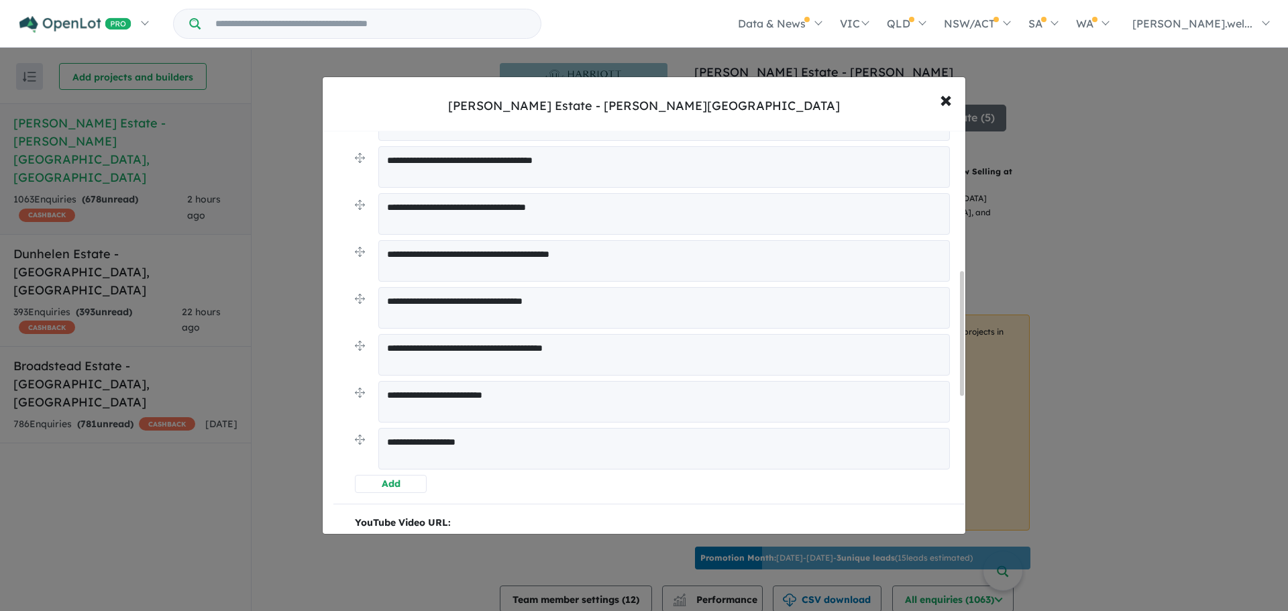
scroll to position [470, 0]
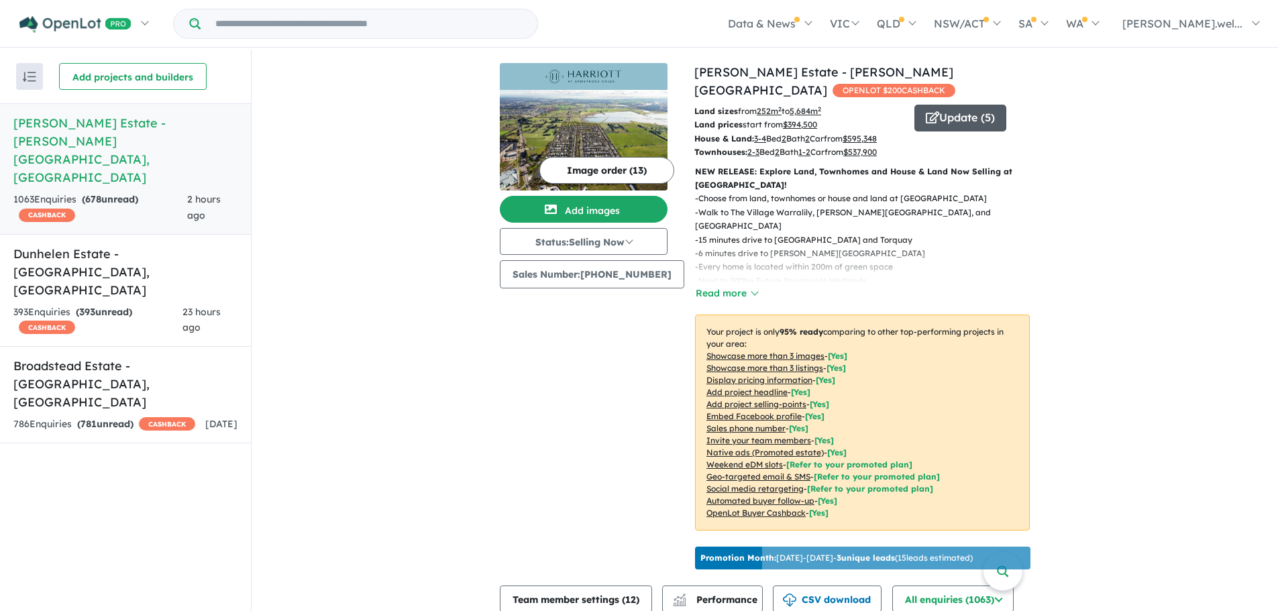
click at [939, 105] on button "Update ( 5 )" at bounding box center [960, 118] width 92 height 27
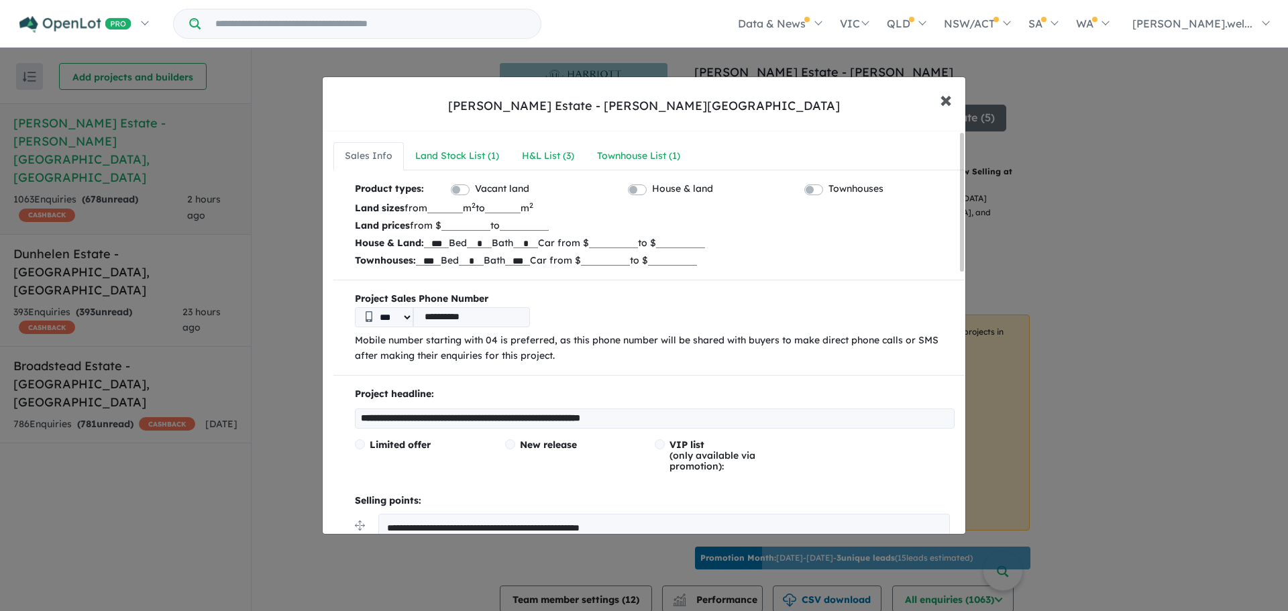
click at [941, 96] on span "×" at bounding box center [946, 99] width 12 height 29
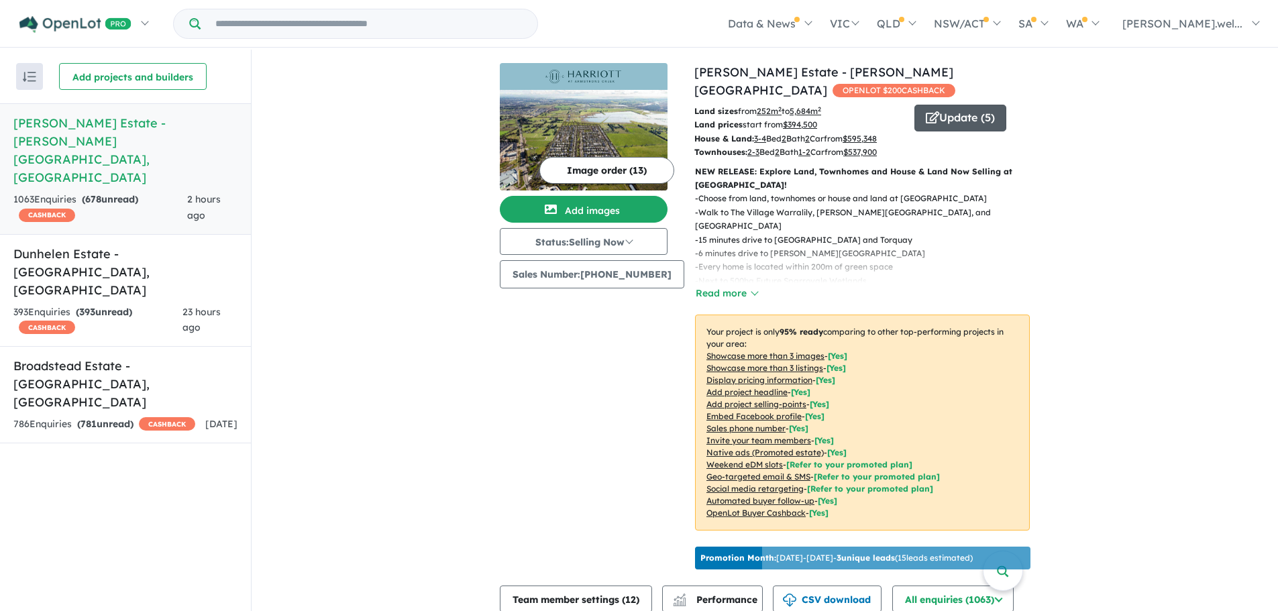
click at [959, 110] on button "Update ( 5 )" at bounding box center [960, 118] width 92 height 27
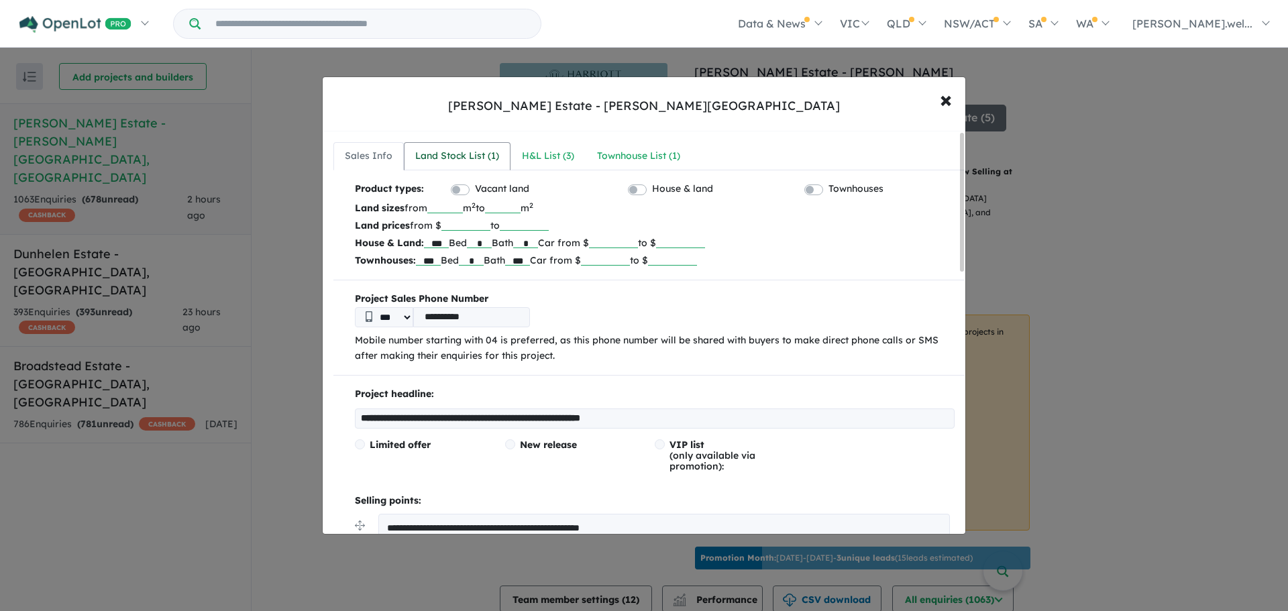
click at [443, 155] on div "Land Stock List ( 1 )" at bounding box center [457, 156] width 84 height 16
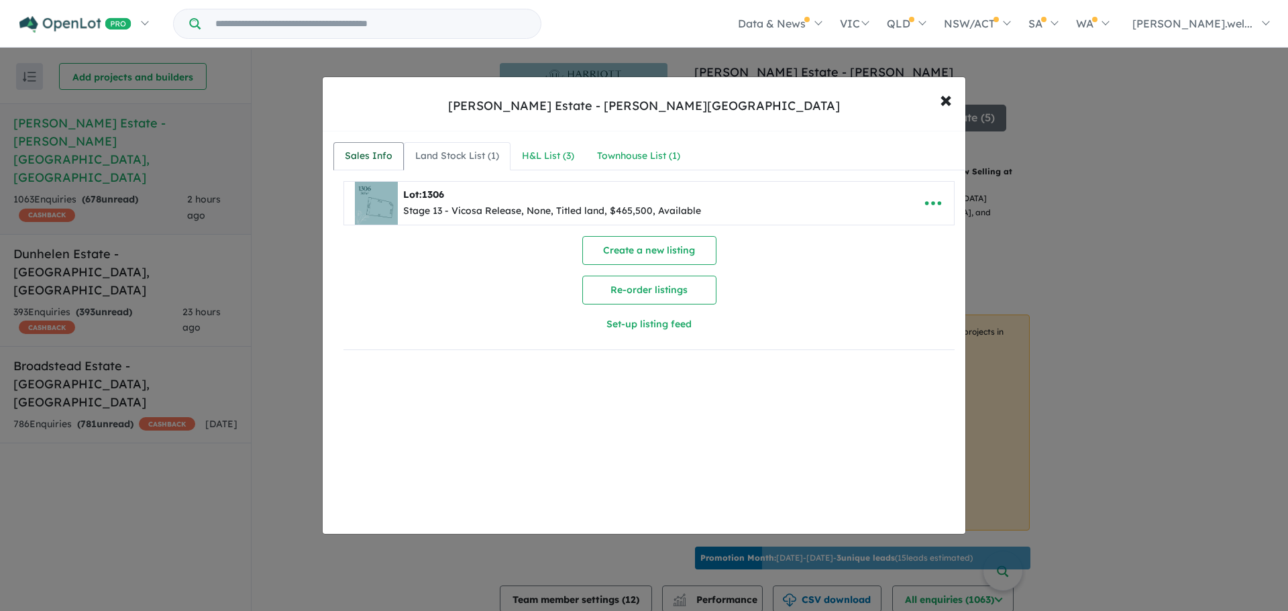
click at [363, 158] on div "Sales Info" at bounding box center [369, 156] width 48 height 16
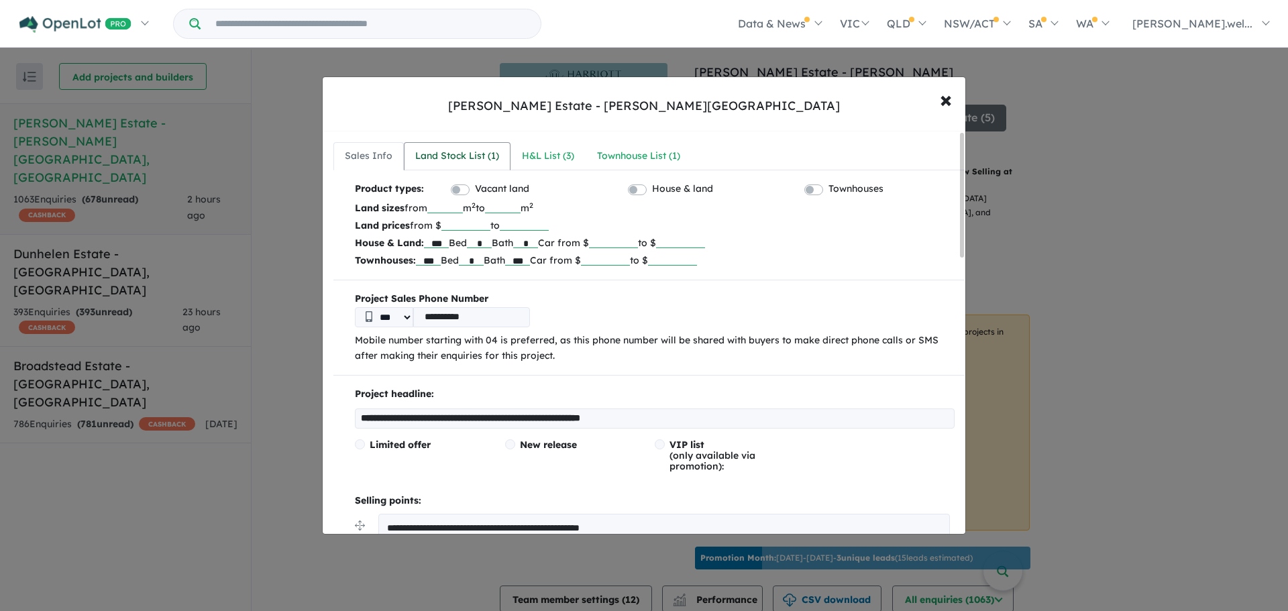
click at [452, 149] on div "Land Stock List ( 1 )" at bounding box center [457, 156] width 84 height 16
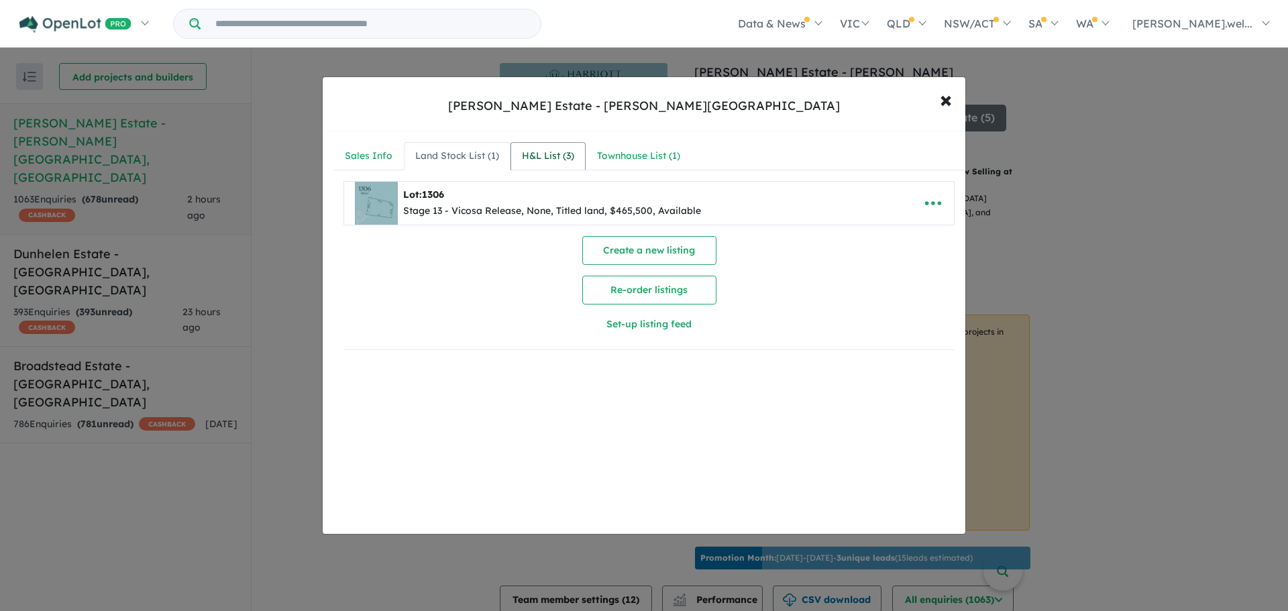
click at [553, 151] on div "H&L List ( 3 )" at bounding box center [548, 156] width 52 height 16
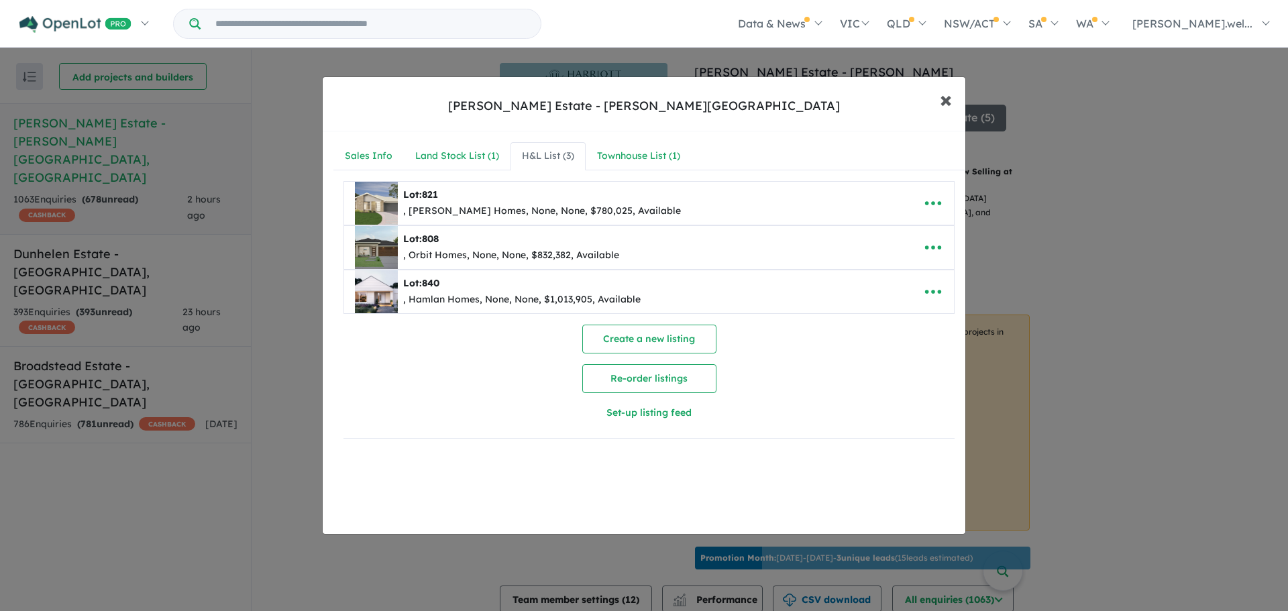
click at [947, 99] on span "×" at bounding box center [946, 99] width 12 height 29
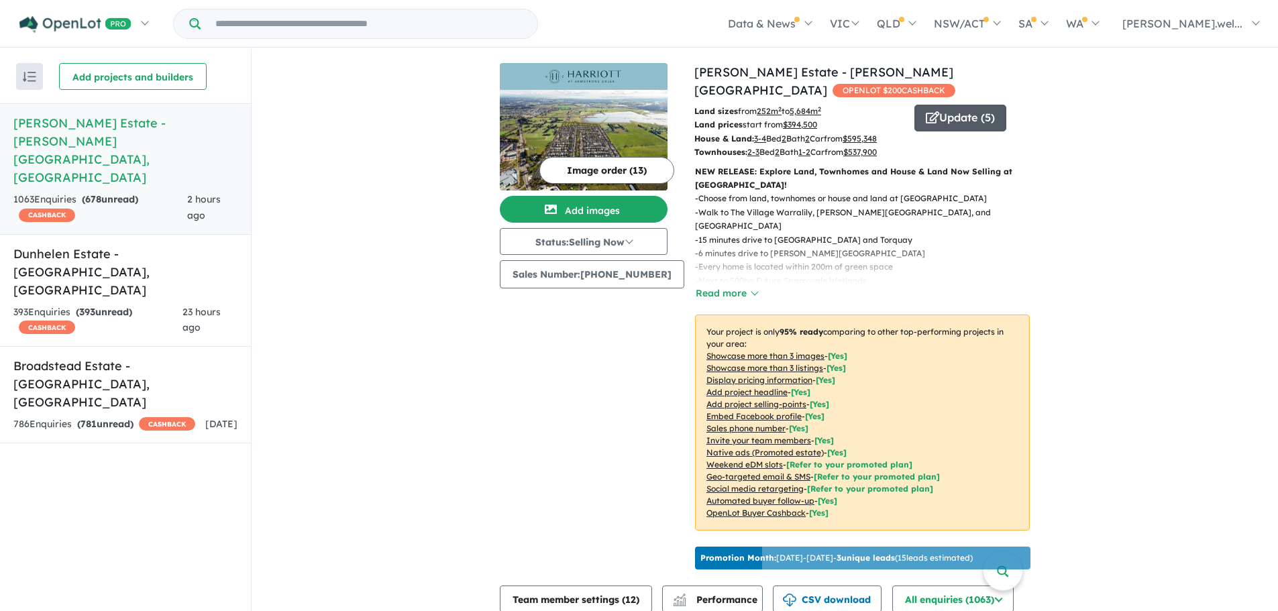
click at [957, 111] on button "Update ( 5 )" at bounding box center [960, 118] width 92 height 27
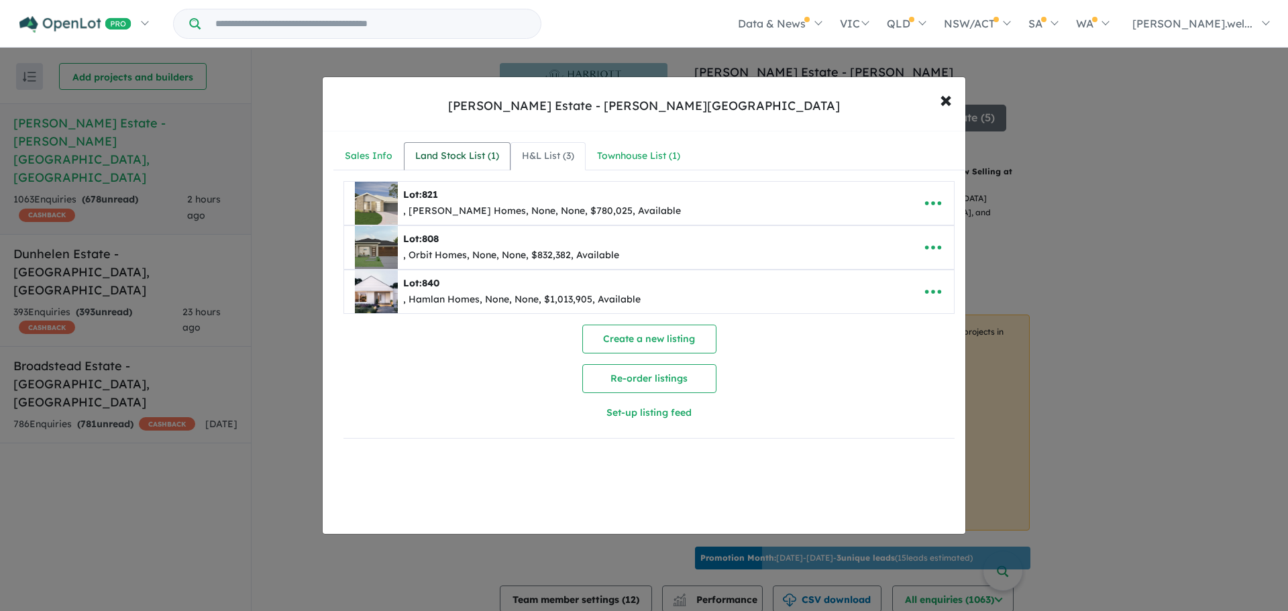
click at [443, 144] on link "Land Stock List ( 1 )" at bounding box center [457, 156] width 107 height 28
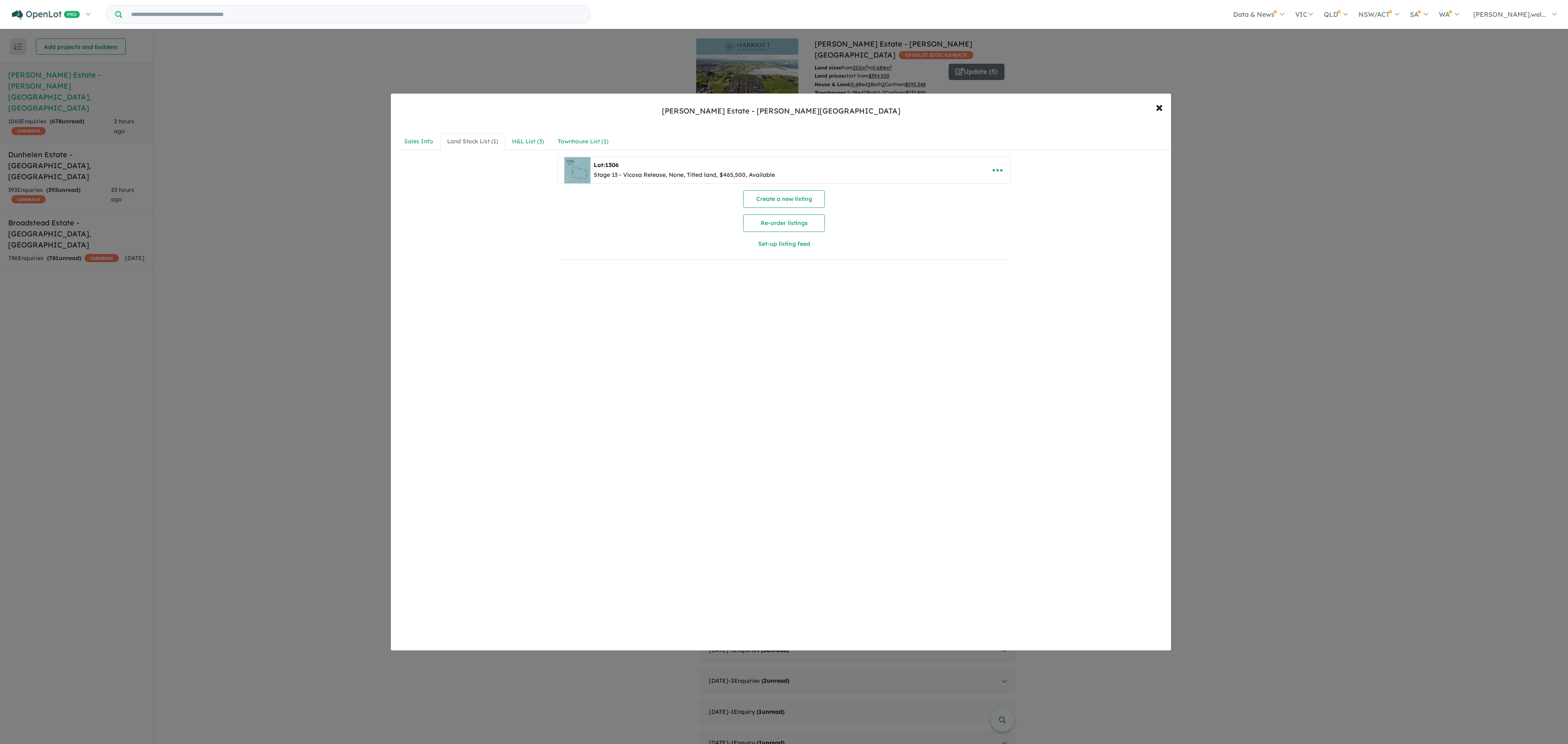
drag, startPoint x: 251, startPoint y: 222, endPoint x: 315, endPoint y: 227, distance: 64.2
click at [251, 222] on div "**********" at bounding box center [784, 372] width 1568 height 744
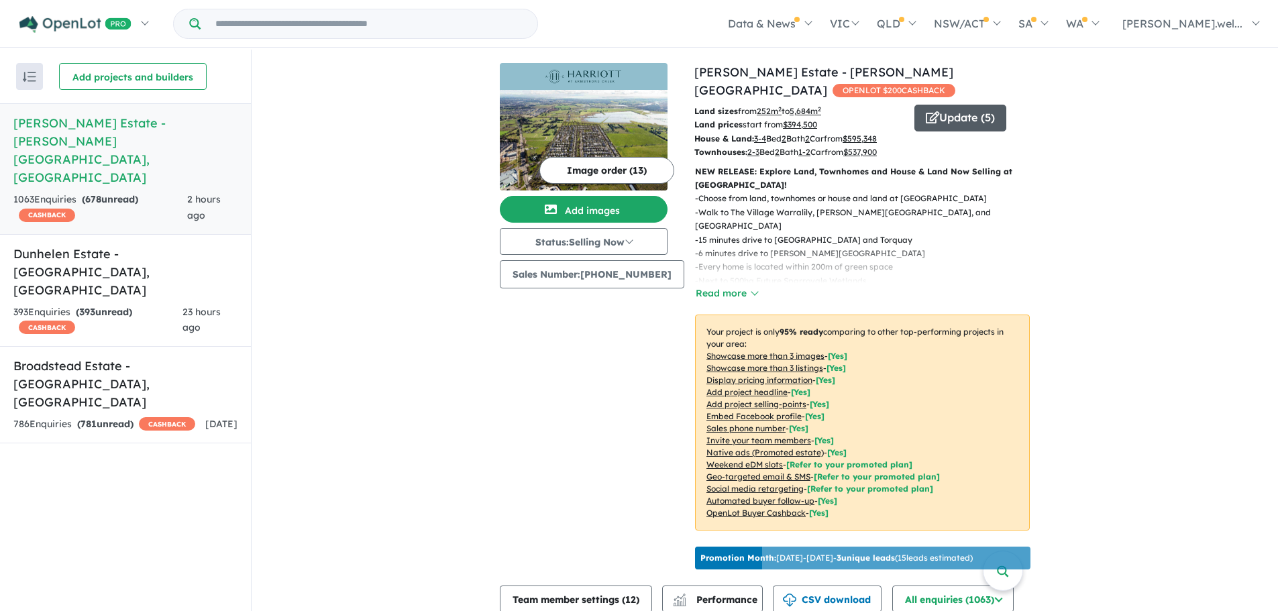
click at [966, 105] on button "Update ( 5 )" at bounding box center [960, 118] width 92 height 27
